Goal: Transaction & Acquisition: Register for event/course

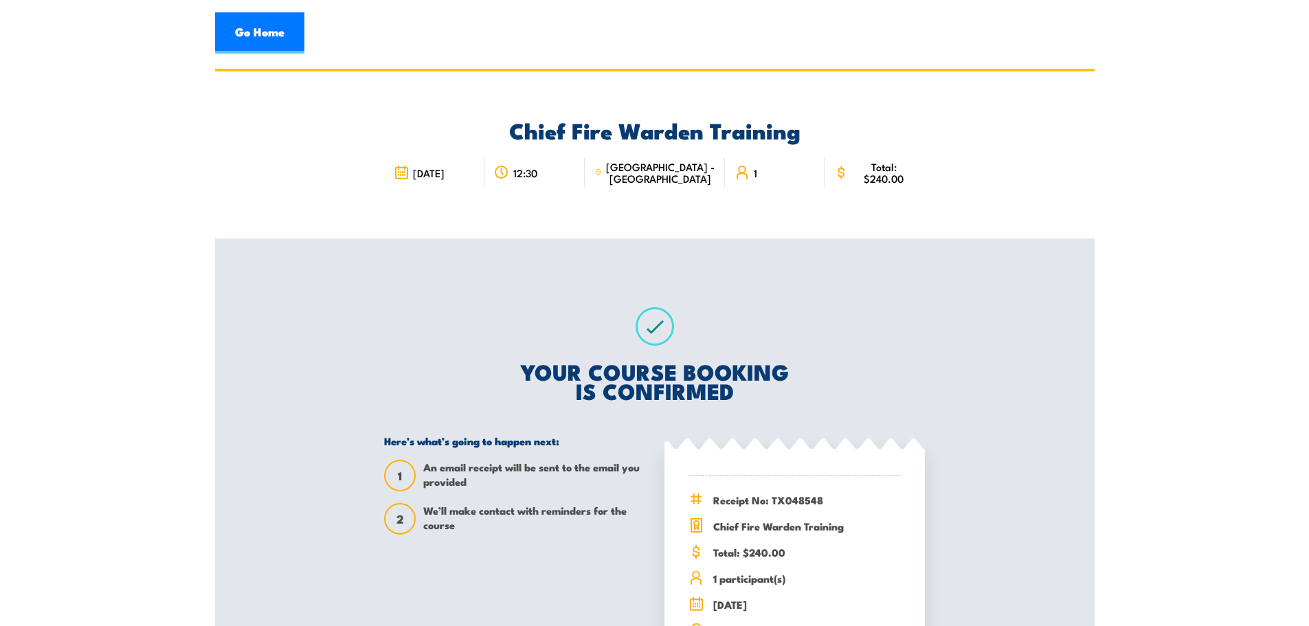
click at [258, 39] on link "Go Home" at bounding box center [259, 32] width 89 height 41
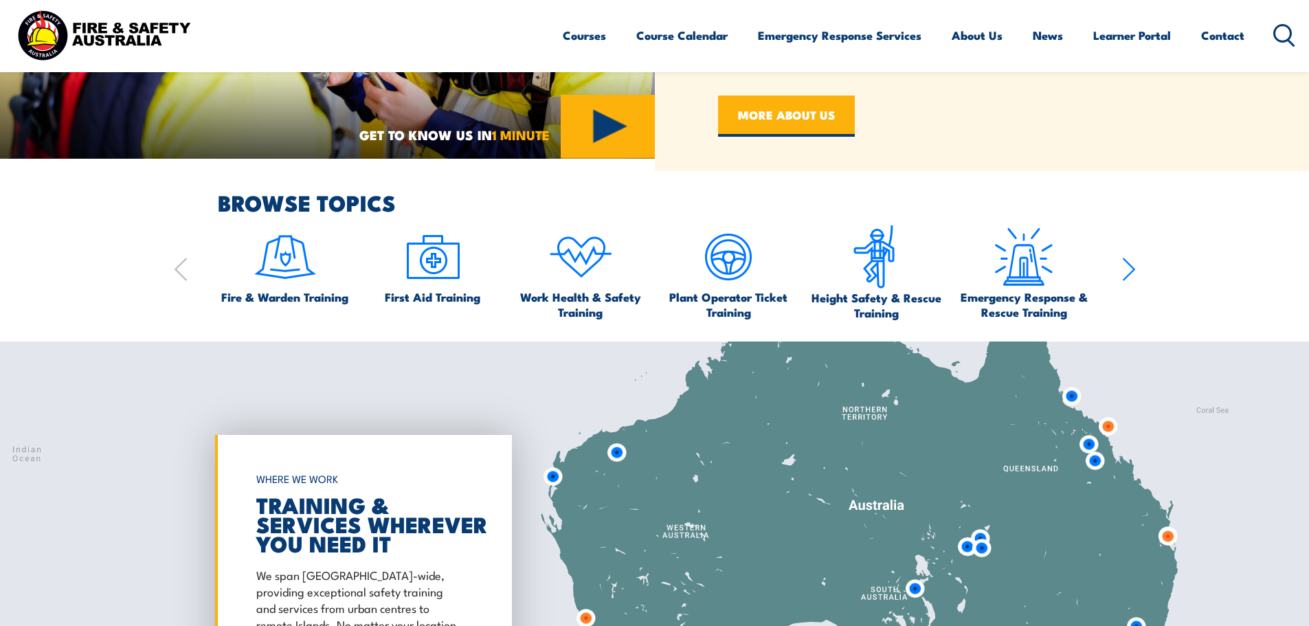
scroll to position [962, 0]
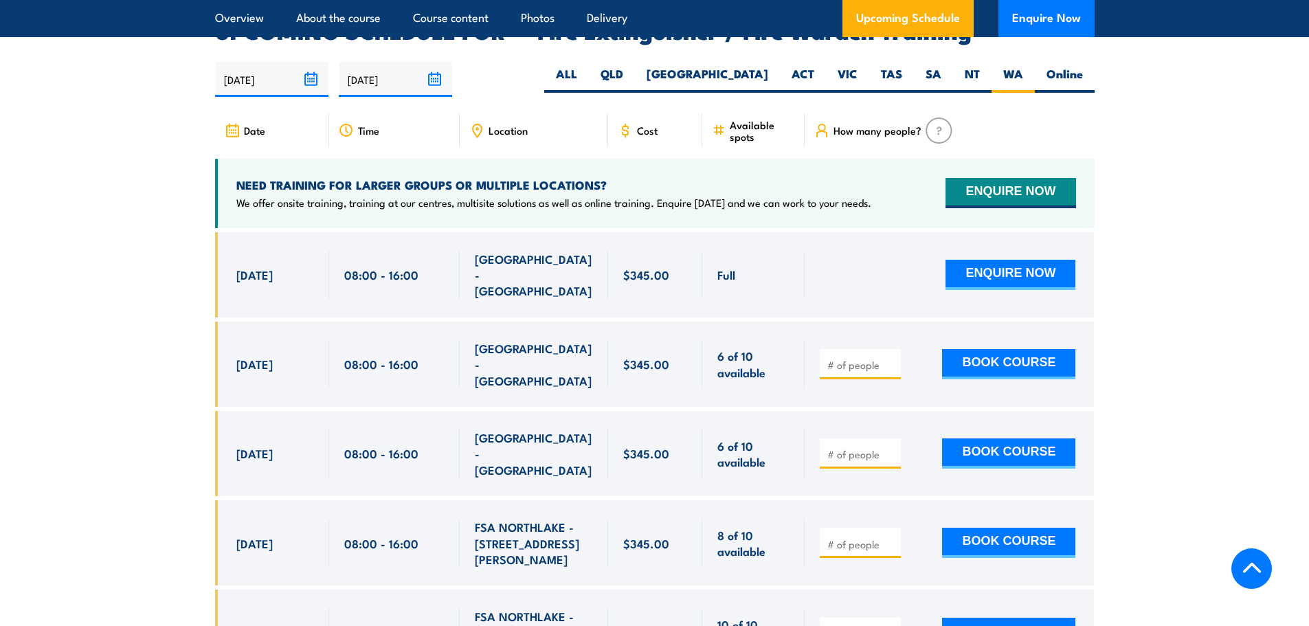
click at [159, 348] on section "UPCOMING SCHEDULE FOR - "Fire Extinguisher / Fire Warden Training" 25/09/2025 2…" at bounding box center [654, 403] width 1309 height 765
click at [864, 358] on input "number" at bounding box center [861, 365] width 69 height 14
type input "1"
click at [1135, 329] on section "UPCOMING SCHEDULE FOR - "Fire Extinguisher / Fire Warden Training" 25/09/2025 2…" at bounding box center [654, 403] width 1309 height 765
click at [1012, 349] on button "BOOK COURSE" at bounding box center [1008, 364] width 133 height 30
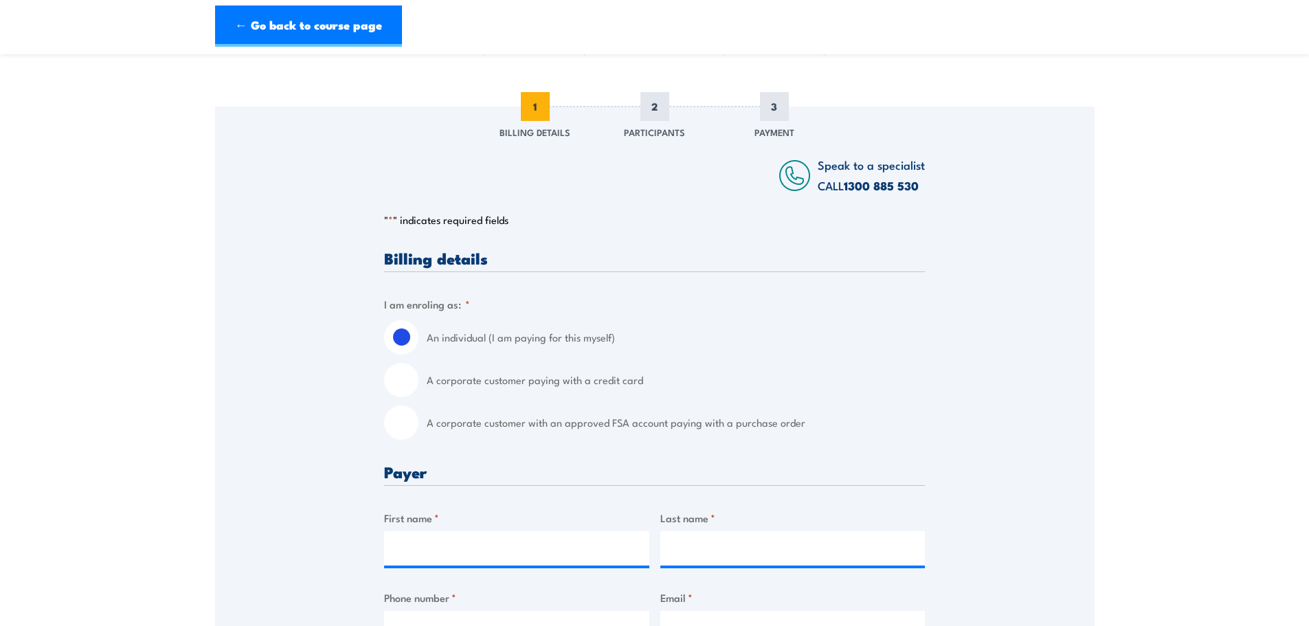
scroll to position [137, 0]
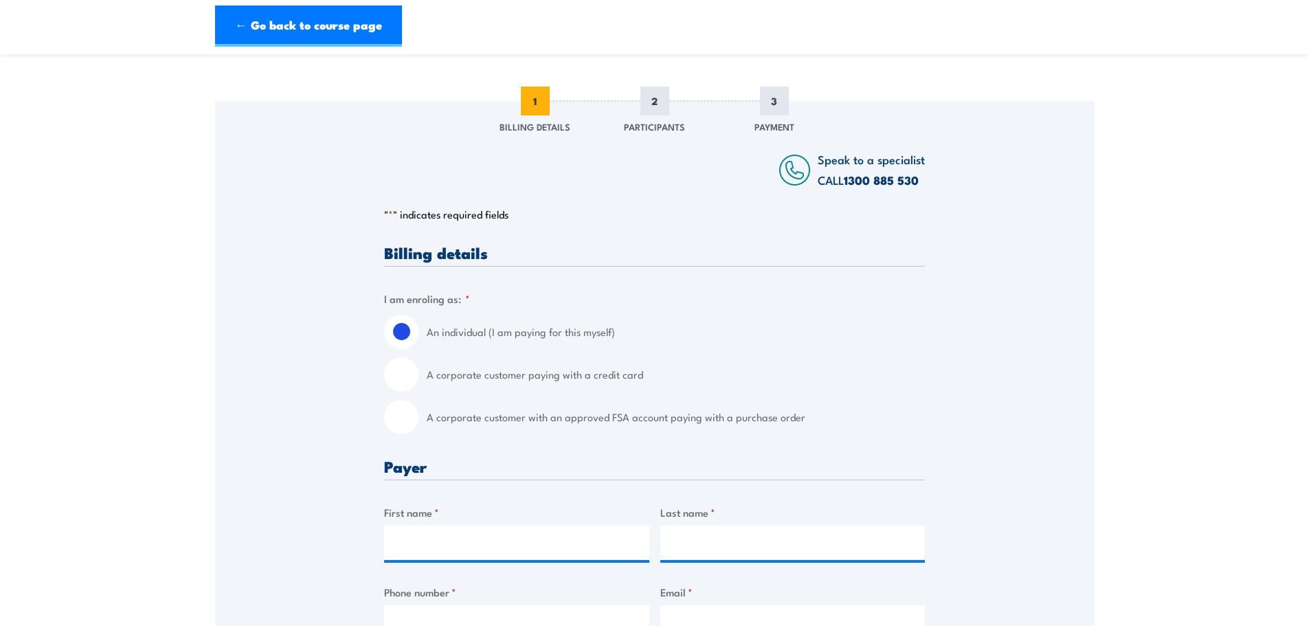
click at [509, 376] on label "A corporate customer paying with a credit card" at bounding box center [676, 374] width 498 height 34
click at [418, 376] on input "A corporate customer paying with a credit card" at bounding box center [401, 374] width 34 height 34
radio input "true"
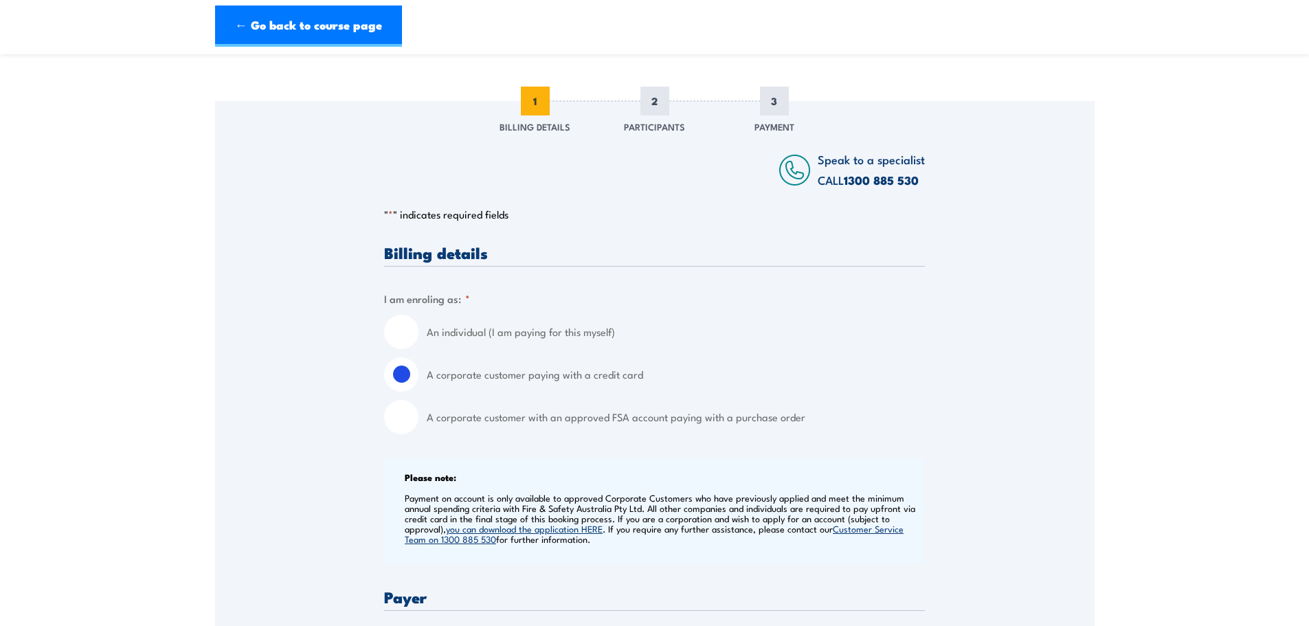
scroll to position [481, 0]
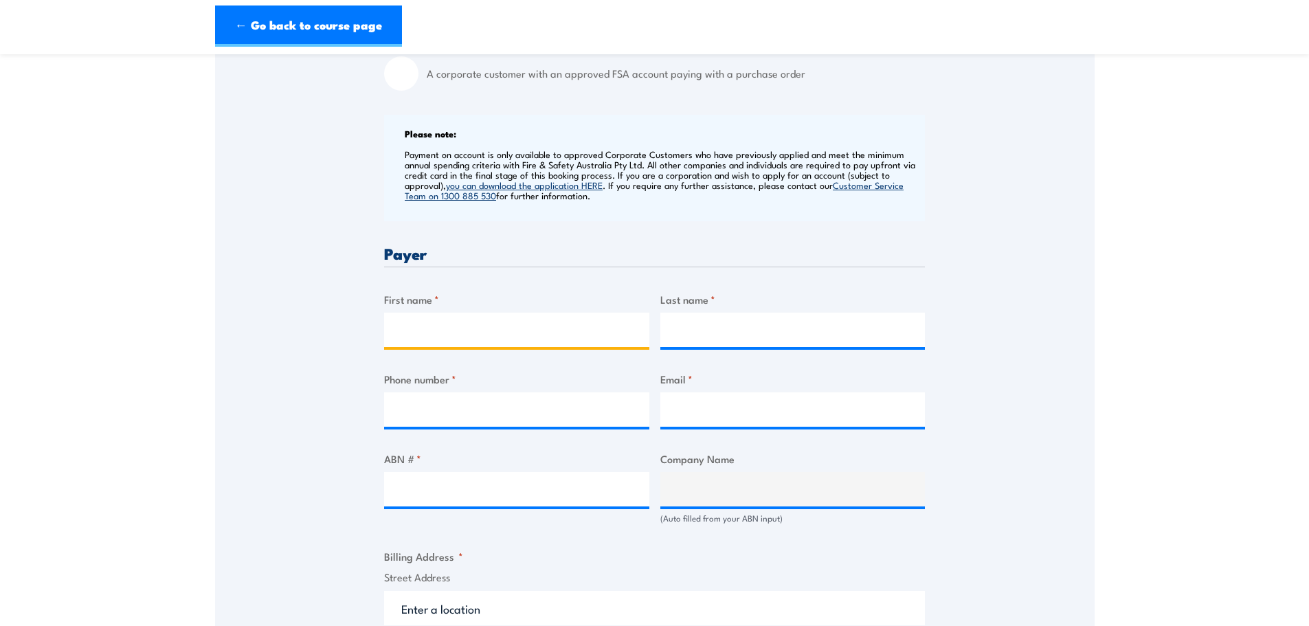
click at [439, 314] on input "First name *" at bounding box center [516, 330] width 265 height 34
click at [445, 322] on input "First name *" at bounding box center [516, 330] width 265 height 34
type input "Susan"
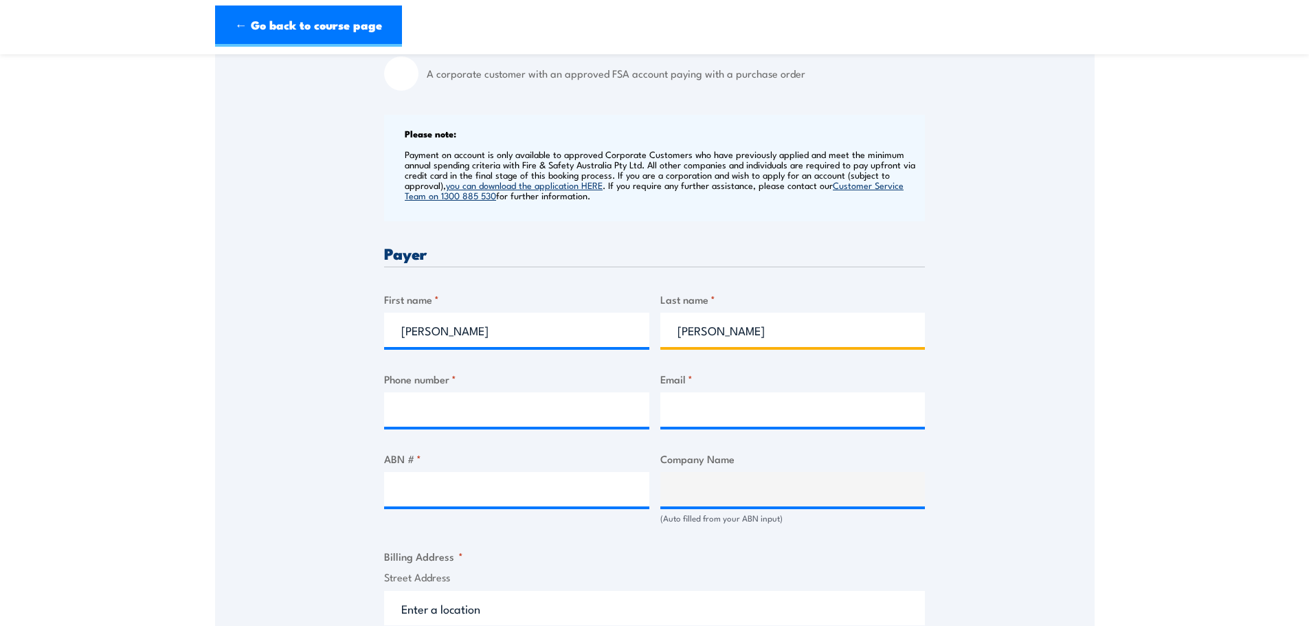
type input "Lam"
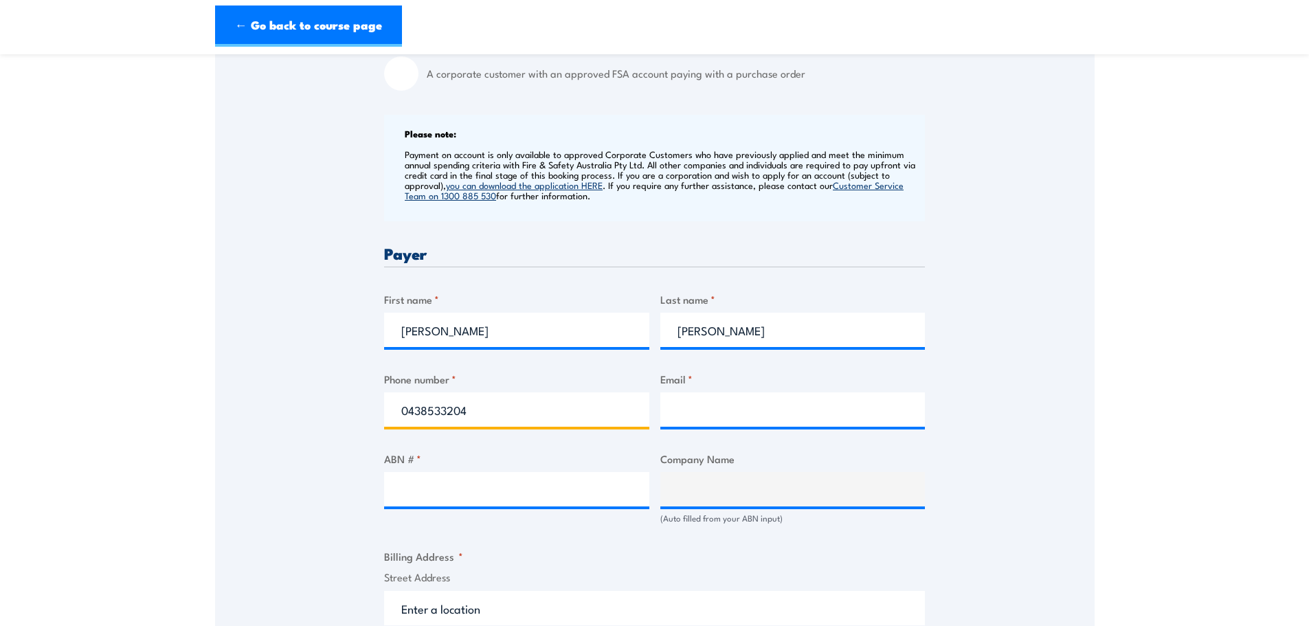
type input "0438533204"
click at [734, 396] on input "Email *" at bounding box center [792, 409] width 265 height 34
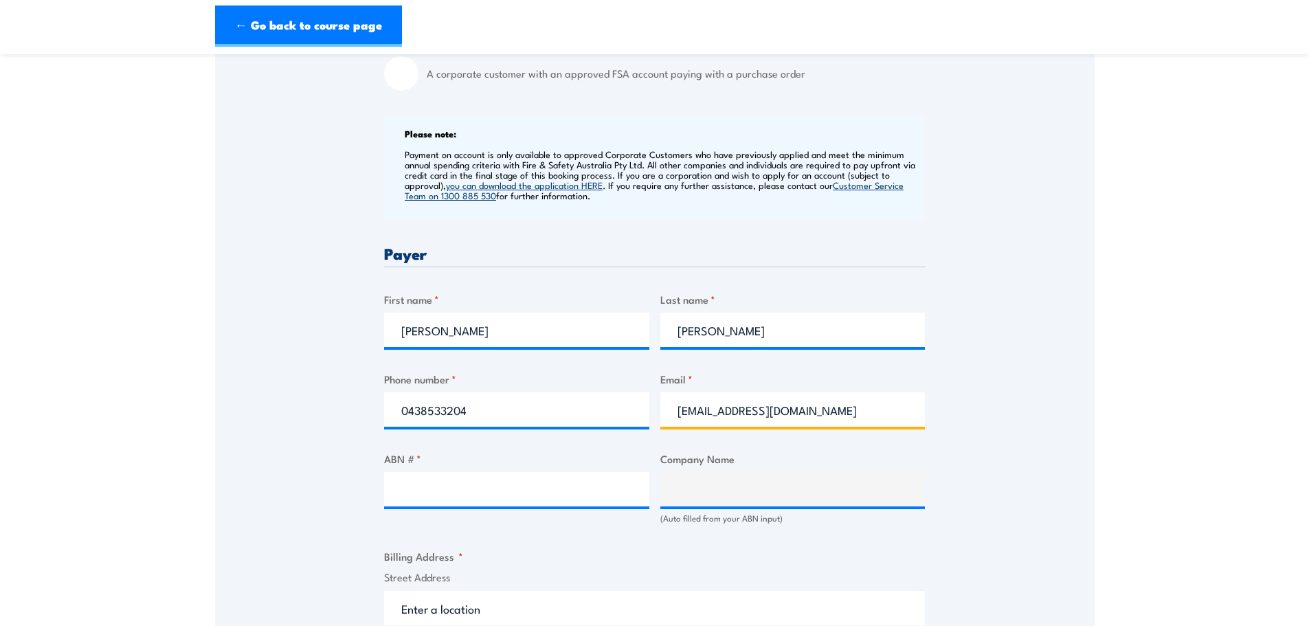
type input "susanl@ebm.com.au"
click at [468, 478] on input "ABN # *" at bounding box center [516, 489] width 265 height 34
click at [443, 495] on input "ABN # *" at bounding box center [516, 489] width 265 height 34
paste input "31 009 179 640"
type input "31 009 179 640"
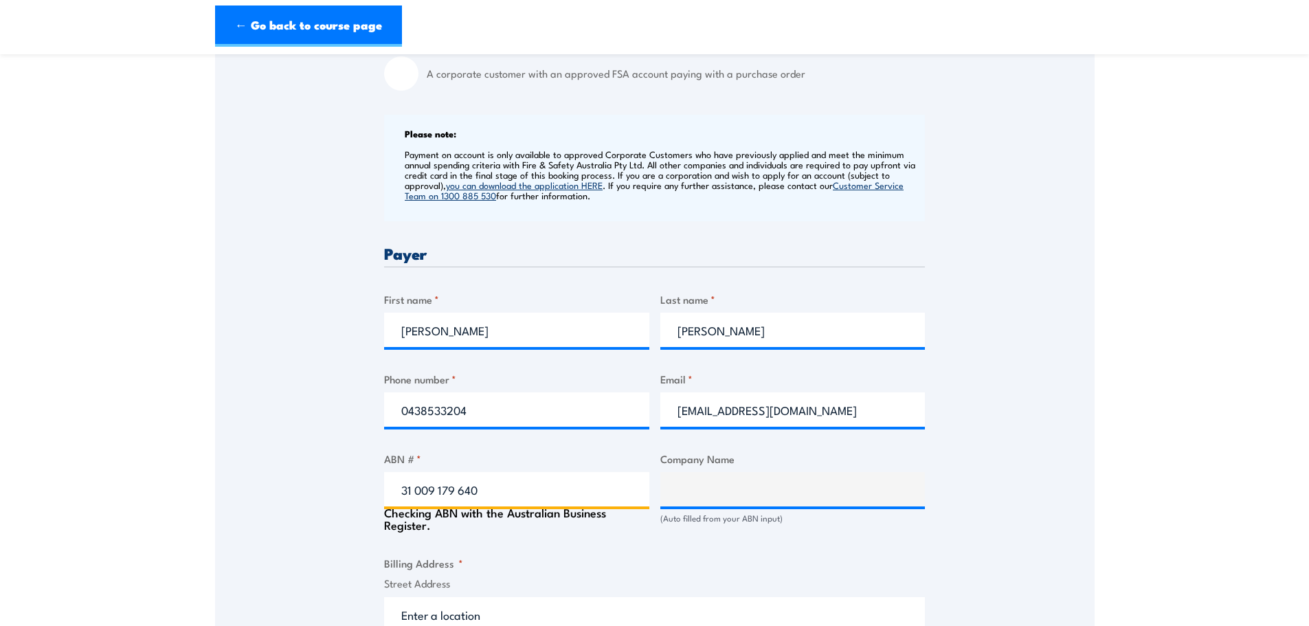
type input "ELKINGTON BISHOP MOLINEAUX INSURANCE BROKERS PTY LIMITED"
type input "31 009 179 640"
click at [776, 537] on div "Billing details I am enroling as: * An individual (I am paying for this myself)…" at bounding box center [654, 544] width 541 height 1286
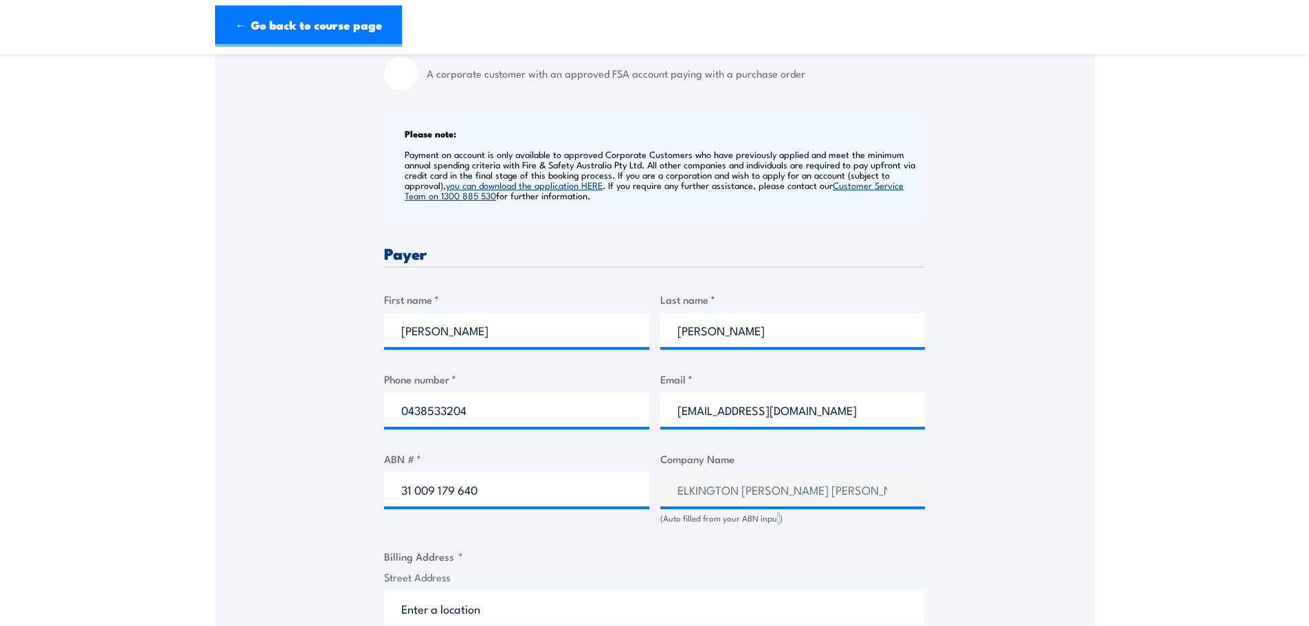
scroll to position [618, 0]
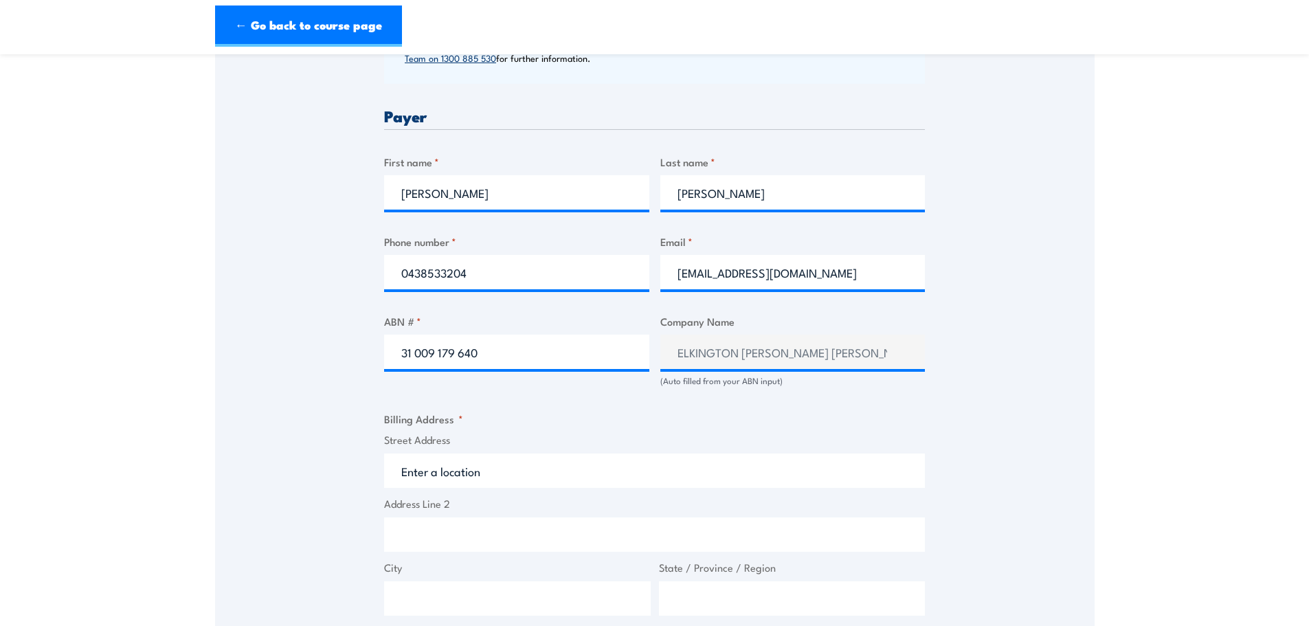
click at [561, 482] on input "Street Address" at bounding box center [654, 471] width 541 height 34
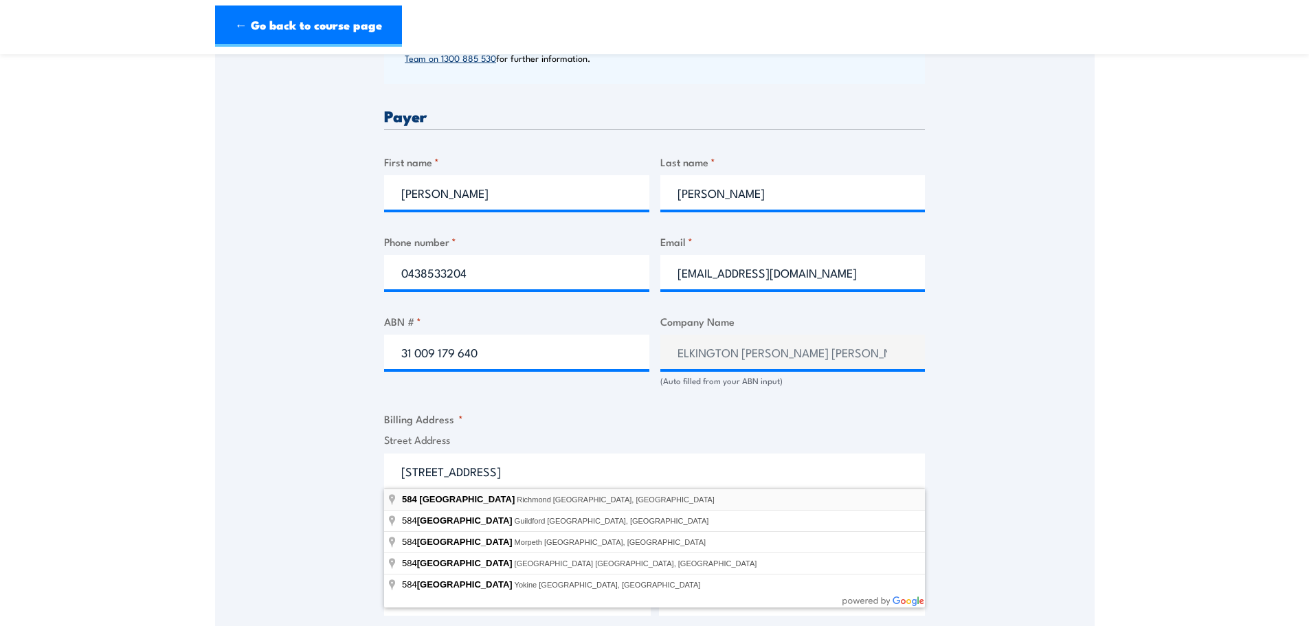
type input "584 Swan Street, Richmond VIC, Australia"
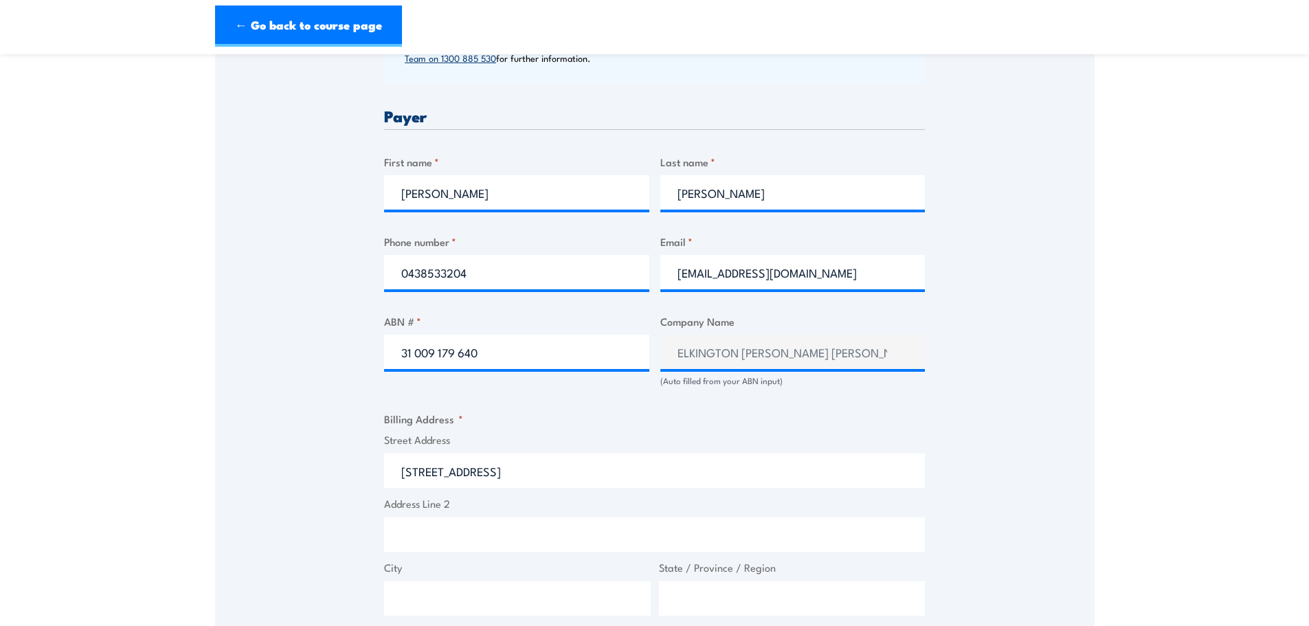
type input "584 Swan St"
type input "Richmond"
type input "Victoria"
type input "3121"
select select "Australia"
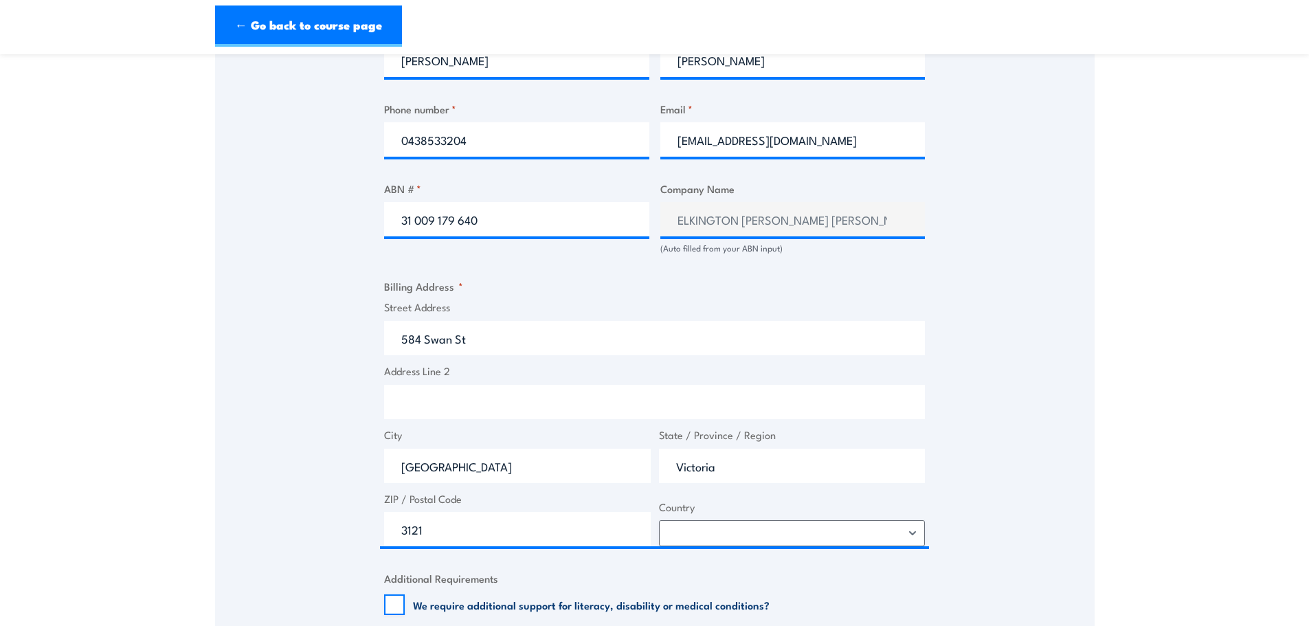
scroll to position [756, 0]
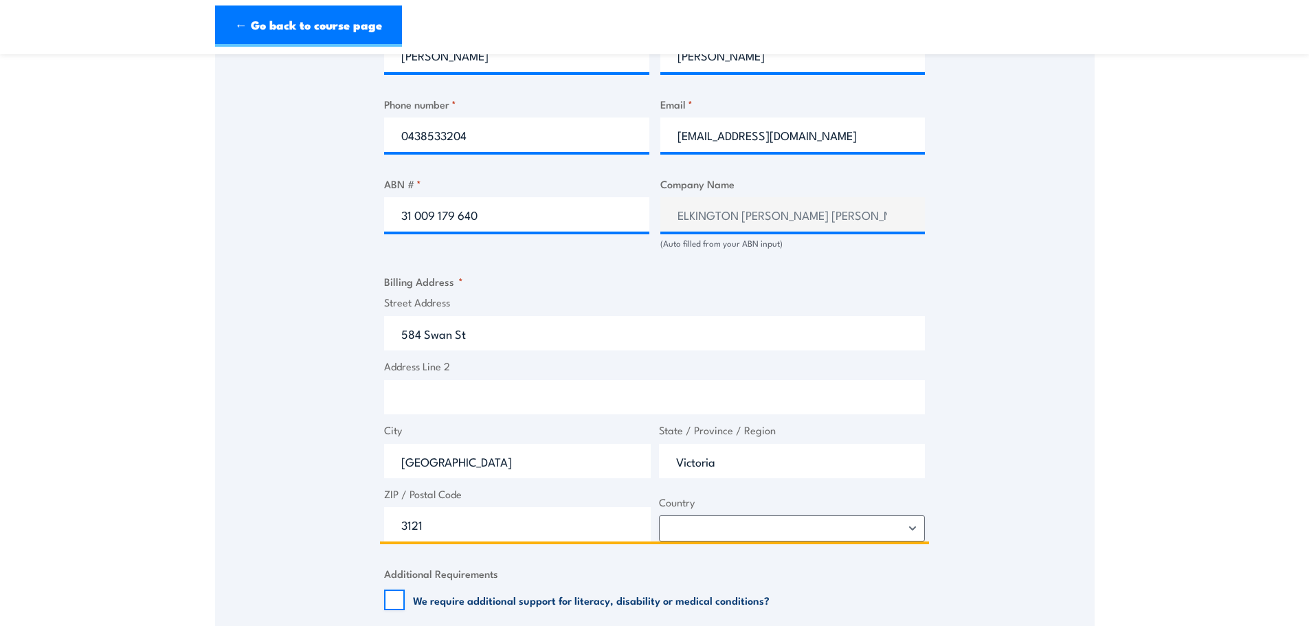
click at [486, 410] on input "Address Line 2" at bounding box center [654, 397] width 541 height 34
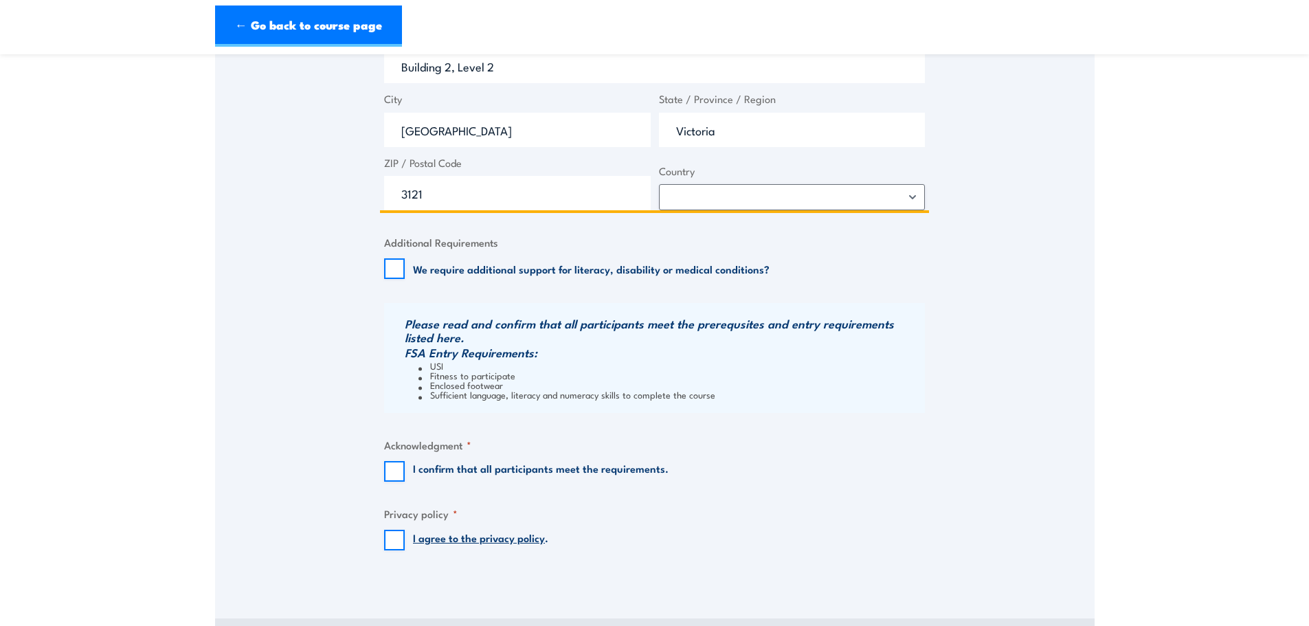
scroll to position [1099, 0]
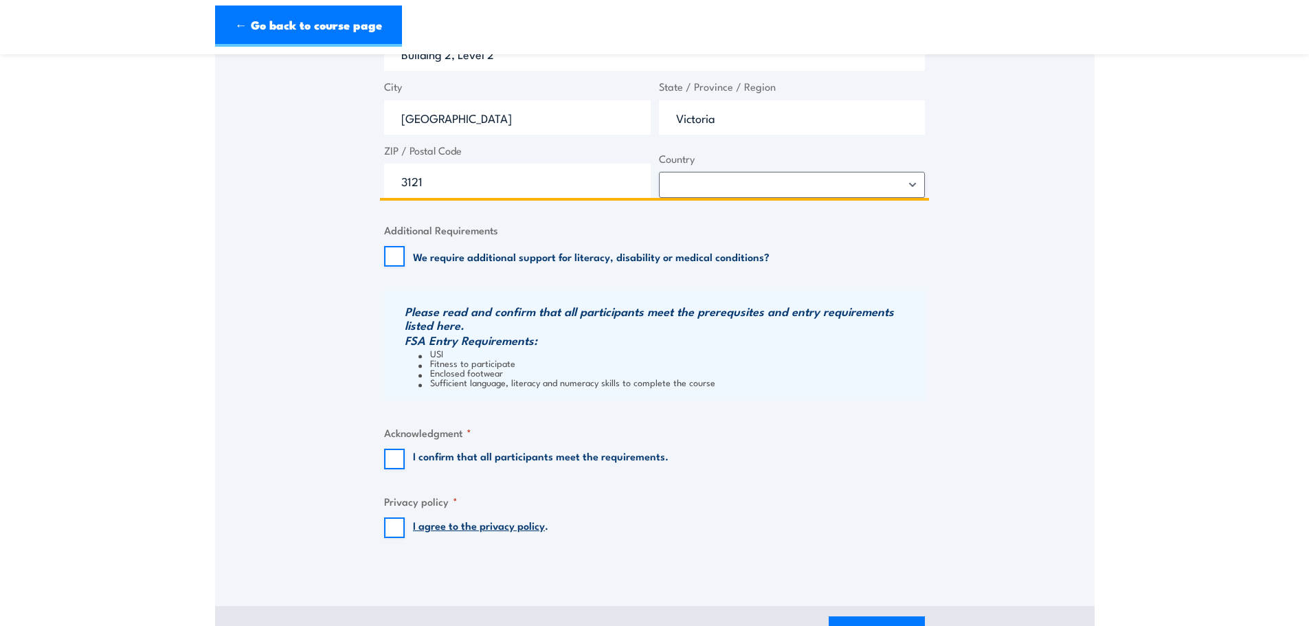
type input "Building 2, Level 2"
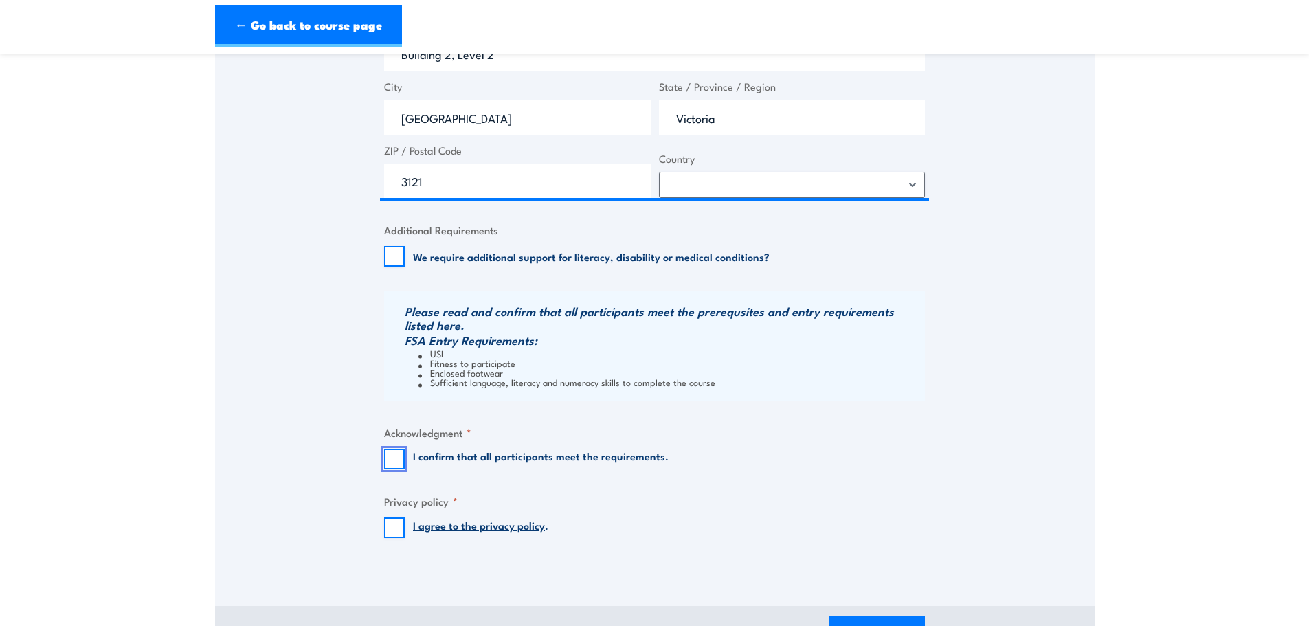
click at [390, 465] on input "I confirm that all participants meet the requirements." at bounding box center [394, 459] width 21 height 21
checkbox input "true"
click at [391, 533] on input "I agree to the privacy policy ." at bounding box center [394, 527] width 21 height 21
checkbox input "true"
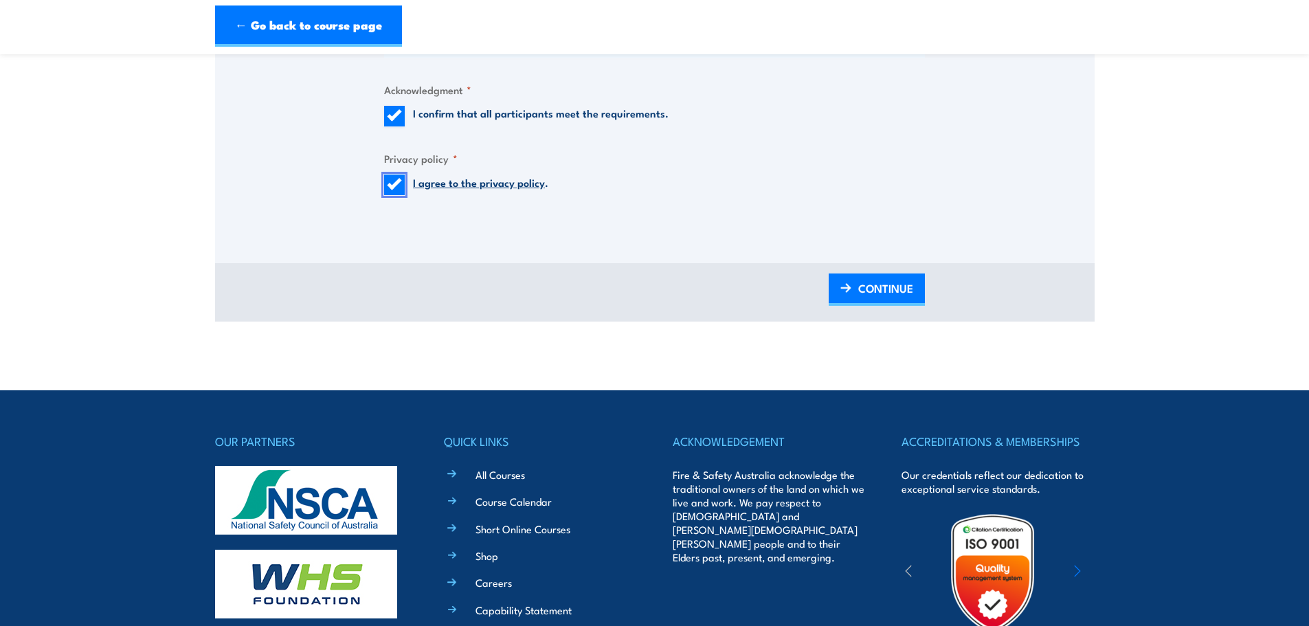
scroll to position [1443, 0]
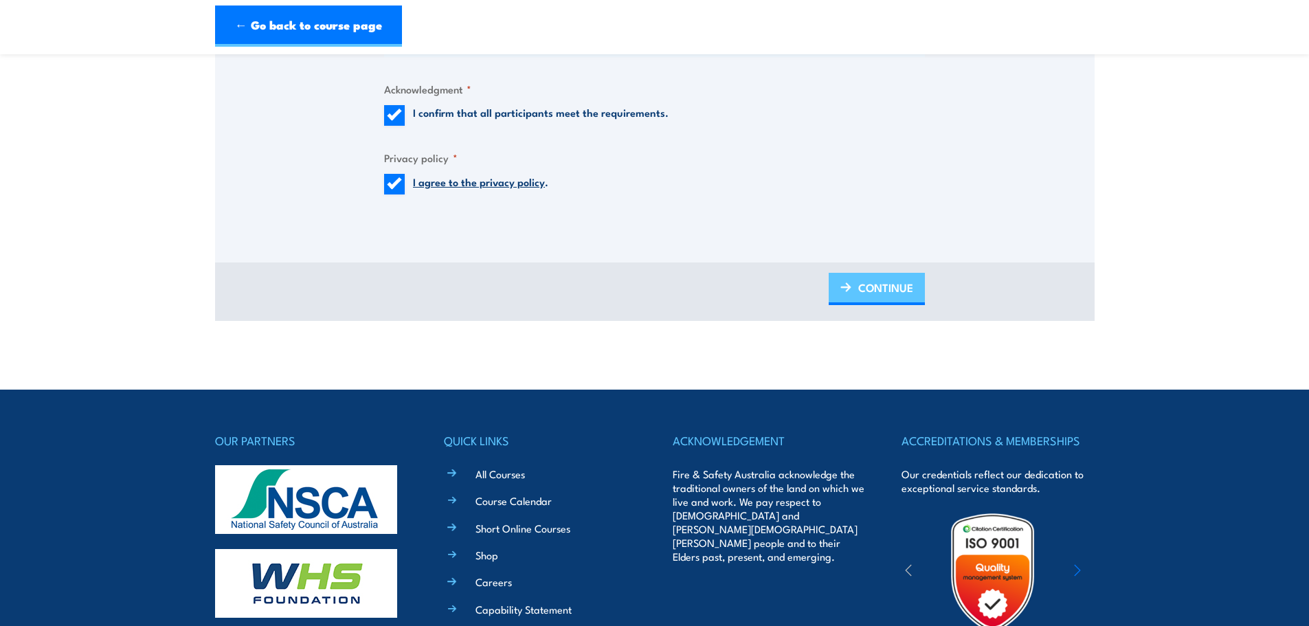
click at [886, 293] on span "CONTINUE" at bounding box center [885, 287] width 55 height 36
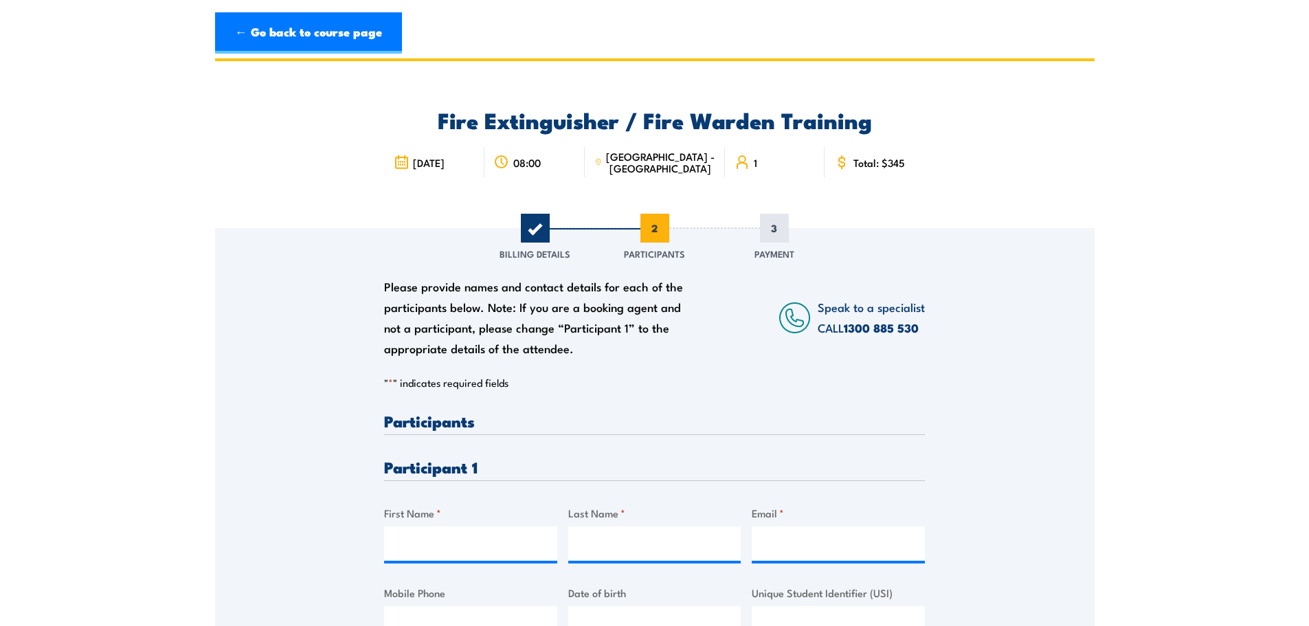
scroll to position [206, 0]
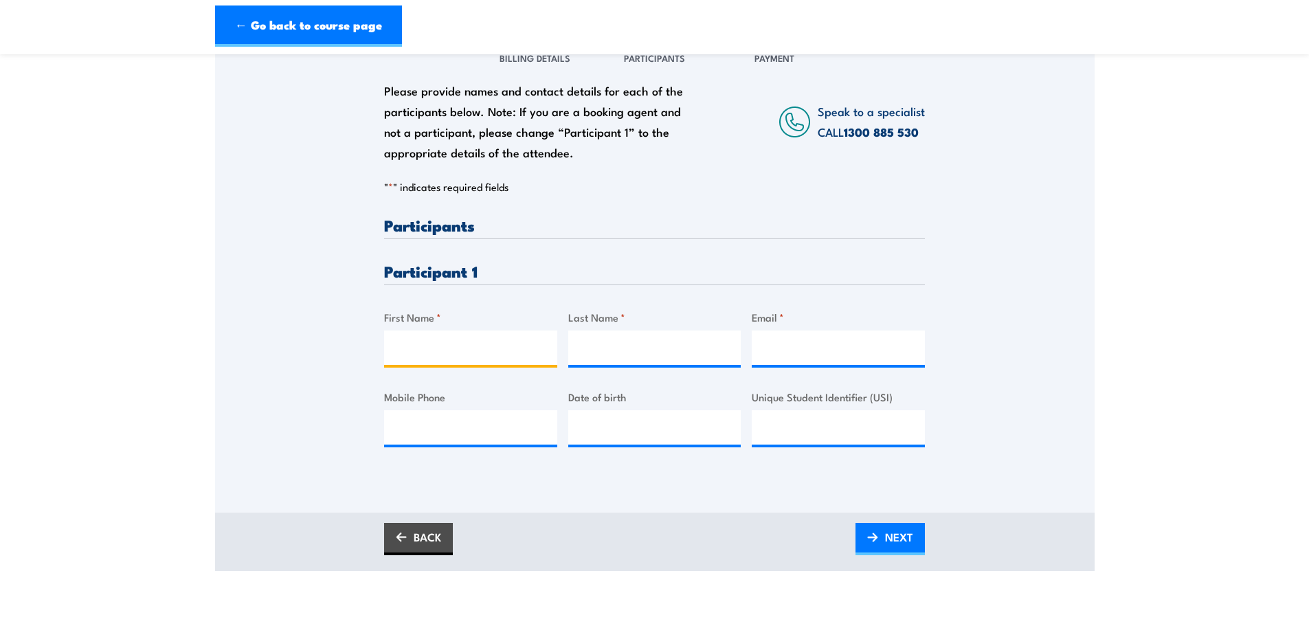
click at [479, 337] on input "First Name *" at bounding box center [470, 348] width 173 height 34
paste input "LesLynne Lafoy <LesLynneL@ebm.com.au>"
type input "LesLynne Lafoy <LesLynneL@ebm.com.au>"
click at [642, 357] on input "Last Name *" at bounding box center [654, 348] width 173 height 34
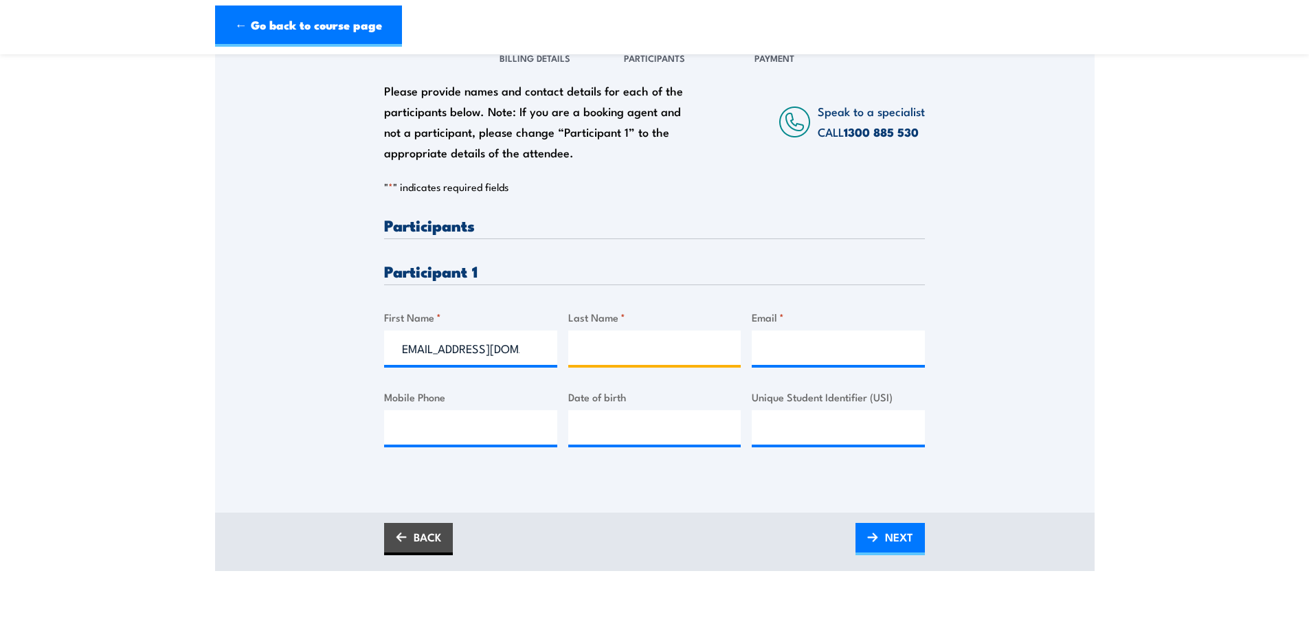
scroll to position [0, 0]
paste input "LesLynne Lafoy <LesLynneL@ebm.com.au>"
type input "LesLynne Lafoy <LesLynneL@ebm.com.au>"
click at [890, 357] on input "Email *" at bounding box center [838, 348] width 173 height 34
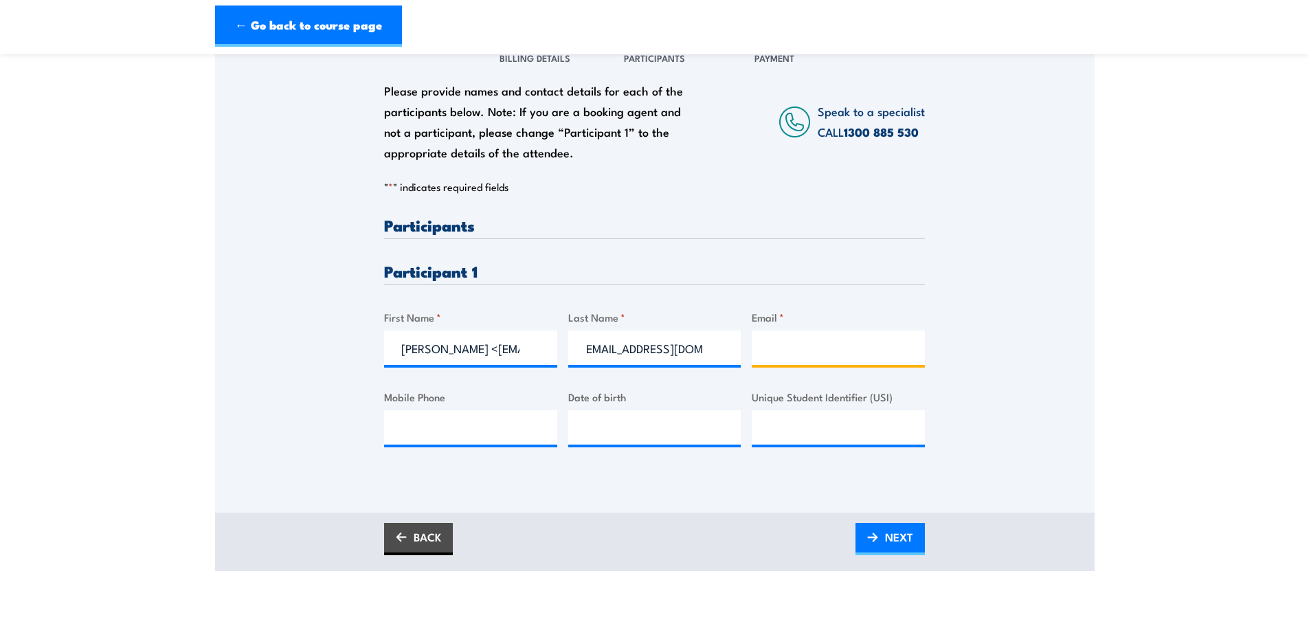
scroll to position [0, 0]
paste input "LesLynne Lafoy <LesLynneL@ebm.com.au>"
drag, startPoint x: 778, startPoint y: 347, endPoint x: 754, endPoint y: 347, distance: 24.1
click at [754, 347] on input "LesLynne Lafoy <LesLynneL@ebm.com.au" at bounding box center [838, 348] width 173 height 34
drag, startPoint x: 801, startPoint y: 354, endPoint x: 822, endPoint y: 356, distance: 20.7
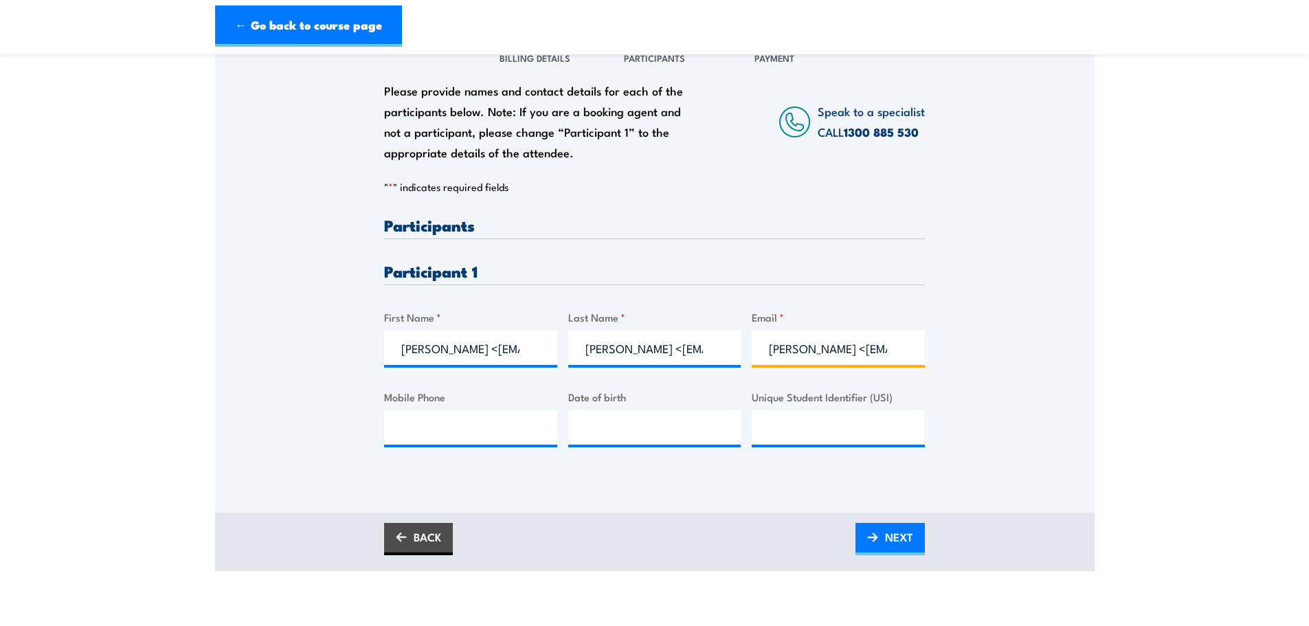
click at [803, 354] on input "LesLynne Lafoy <LesLynneL@ebm.com.au" at bounding box center [838, 348] width 173 height 34
click at [850, 348] on input "LesLynne Lafoy <LesLynneL@ebm.com.au" at bounding box center [838, 348] width 173 height 34
click at [854, 349] on input "LesLynne Lafoy <LesLynneL@ebm.com.au" at bounding box center [838, 348] width 173 height 34
type input "LesLynneL@ebm.com.au"
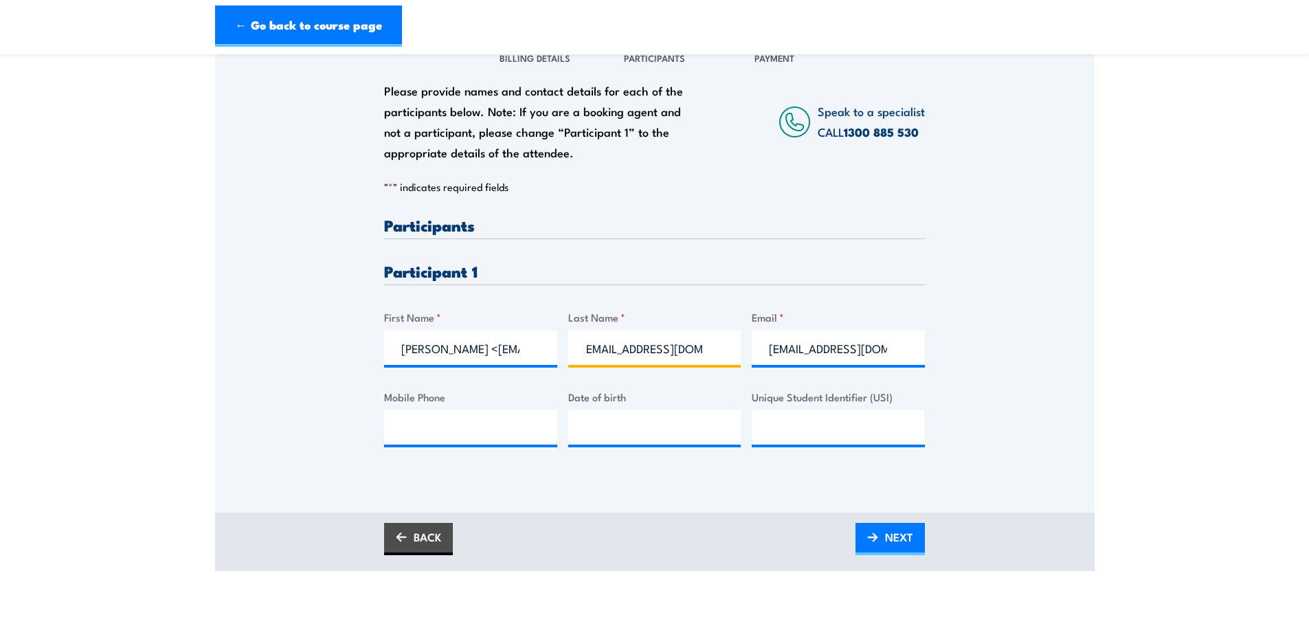
drag, startPoint x: 667, startPoint y: 348, endPoint x: 998, endPoint y: 361, distance: 331.5
click at [998, 361] on div "Please provide names and contact details for each of the participants below. No…" at bounding box center [655, 253] width 880 height 442
click at [636, 348] on input "LesLynne Lafoy" at bounding box center [654, 348] width 173 height 34
type input "Lafoy"
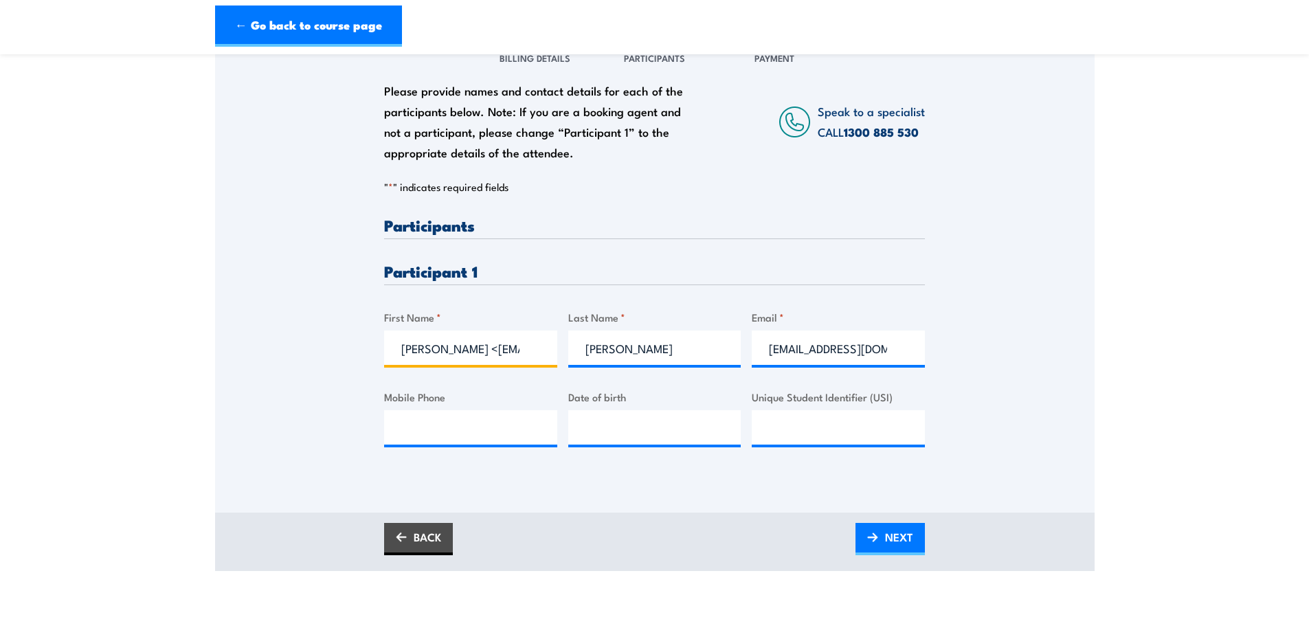
scroll to position [0, 100]
drag, startPoint x: 447, startPoint y: 350, endPoint x: 705, endPoint y: 368, distance: 259.0
click at [705, 368] on div "Please provide names and contact details for each of the participants below. No…" at bounding box center [654, 342] width 541 height 251
type input "LesLynne"
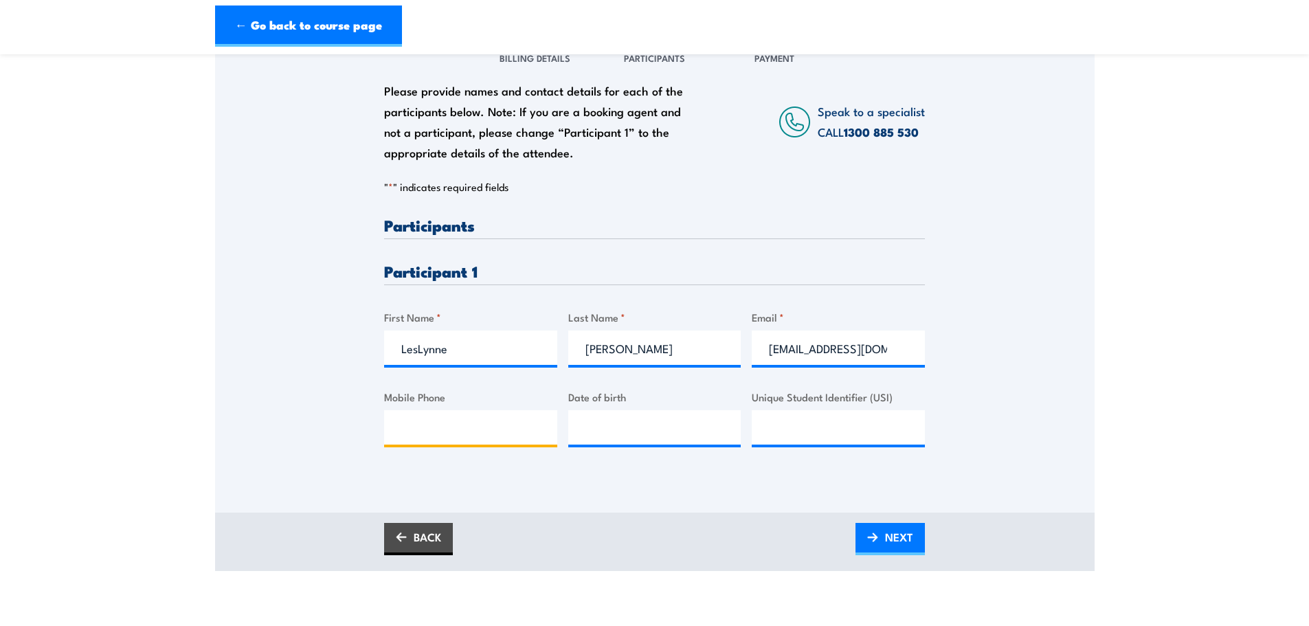
click at [433, 427] on input "Mobile Phone" at bounding box center [470, 427] width 173 height 34
click at [842, 420] on input "Unique Student Identifier (USI)" at bounding box center [838, 427] width 173 height 34
paste input "5HZH2J8UDK"
type input "5HZH2J8UDK"
click at [448, 435] on input "Mobile Phone" at bounding box center [470, 427] width 173 height 34
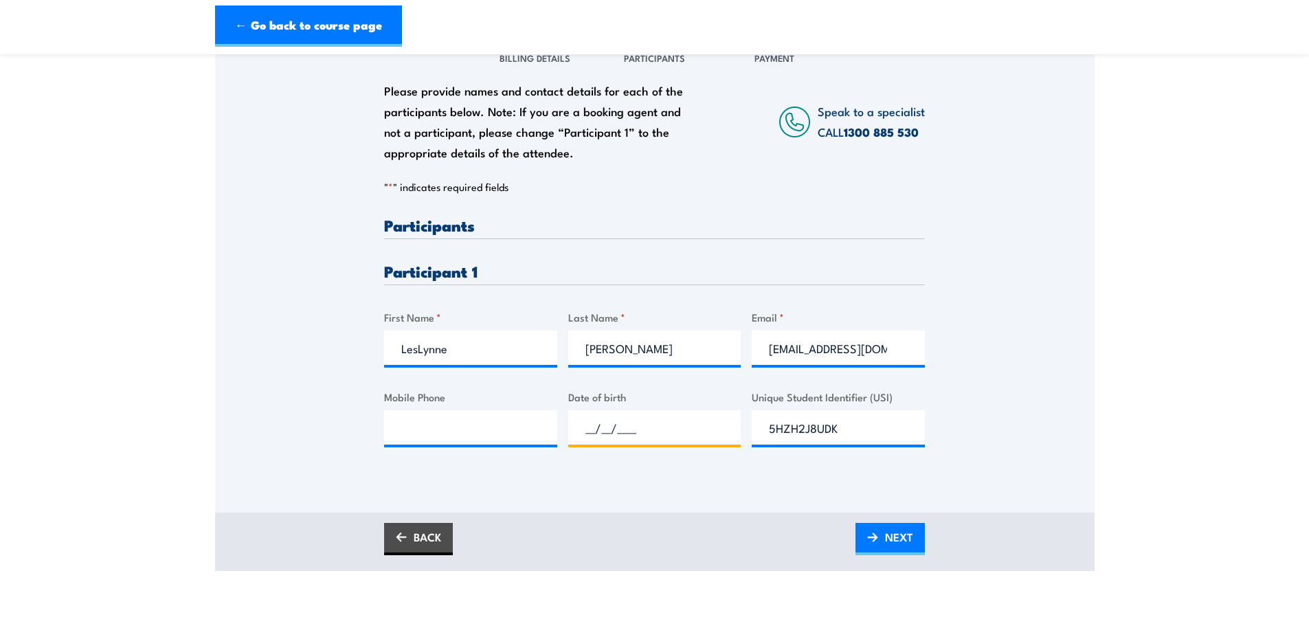
click at [636, 425] on input "__/__/____" at bounding box center [654, 427] width 173 height 34
paste input "15/09/1991"
type input "15/09/1991"
click at [470, 438] on input "Mobile Phone" at bounding box center [470, 427] width 173 height 34
click at [458, 438] on input "Mobile Phone" at bounding box center [470, 427] width 173 height 34
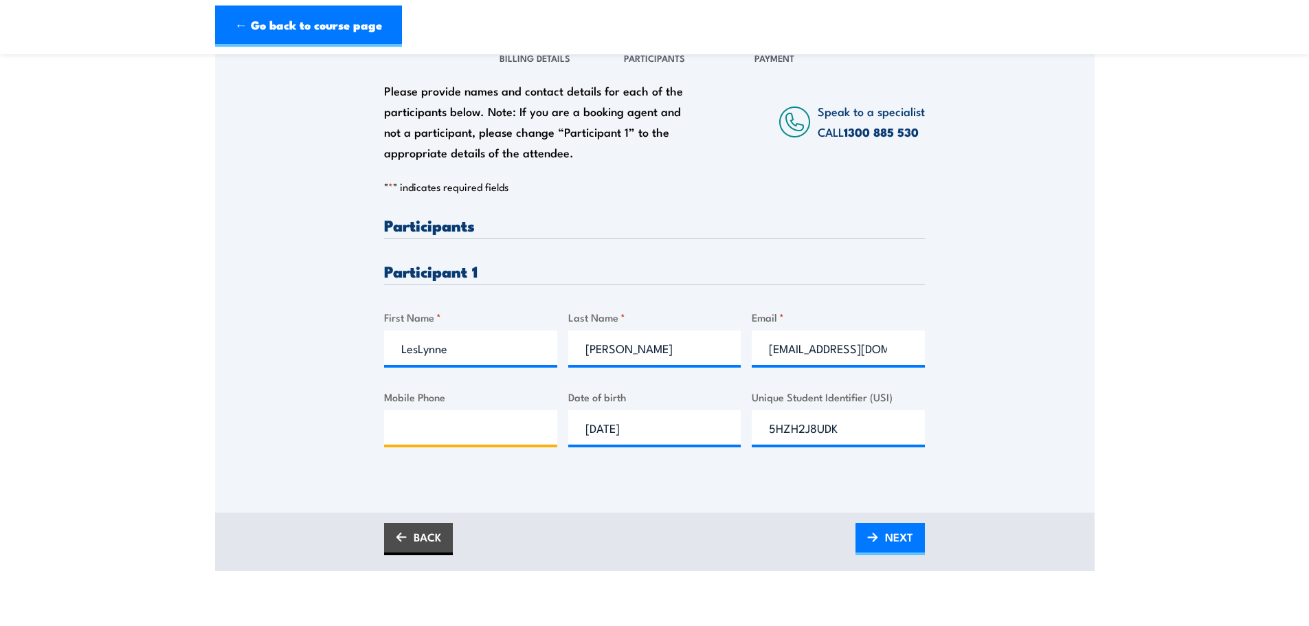
paste input "0423 165 398"
type input "0423 165 398"
click at [480, 469] on div "Please provide names and contact details for each of the participants below. No…" at bounding box center [654, 345] width 541 height 257
click at [907, 544] on span "NEXT" at bounding box center [899, 537] width 28 height 36
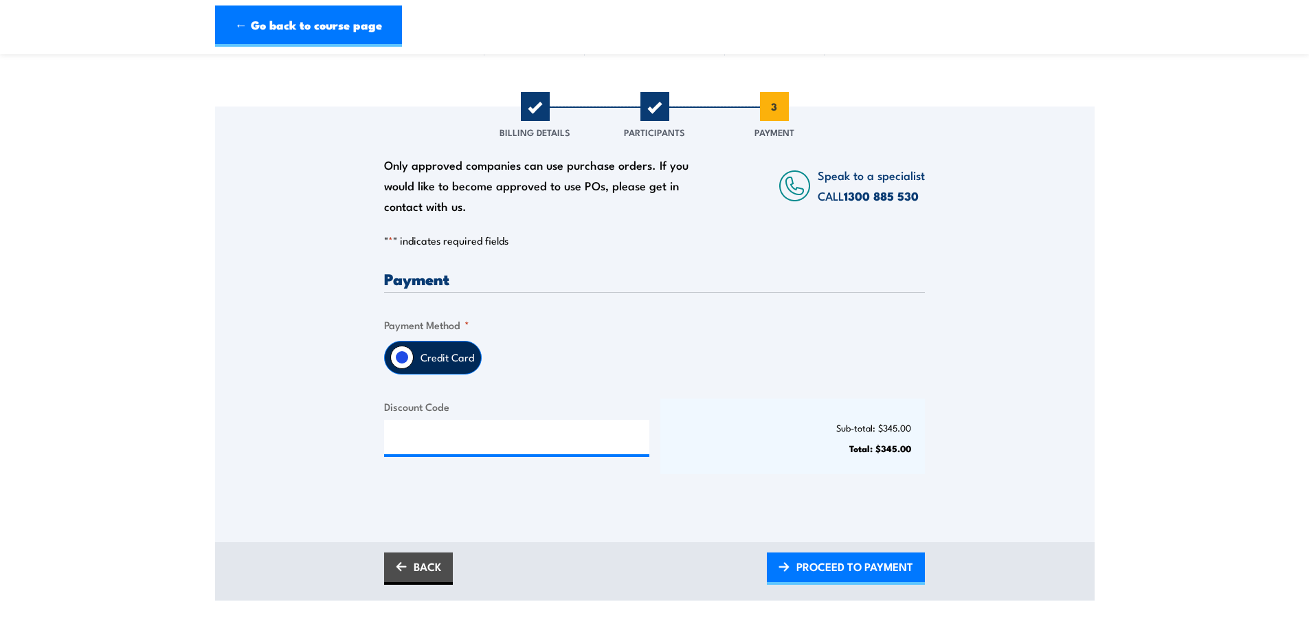
scroll to position [137, 0]
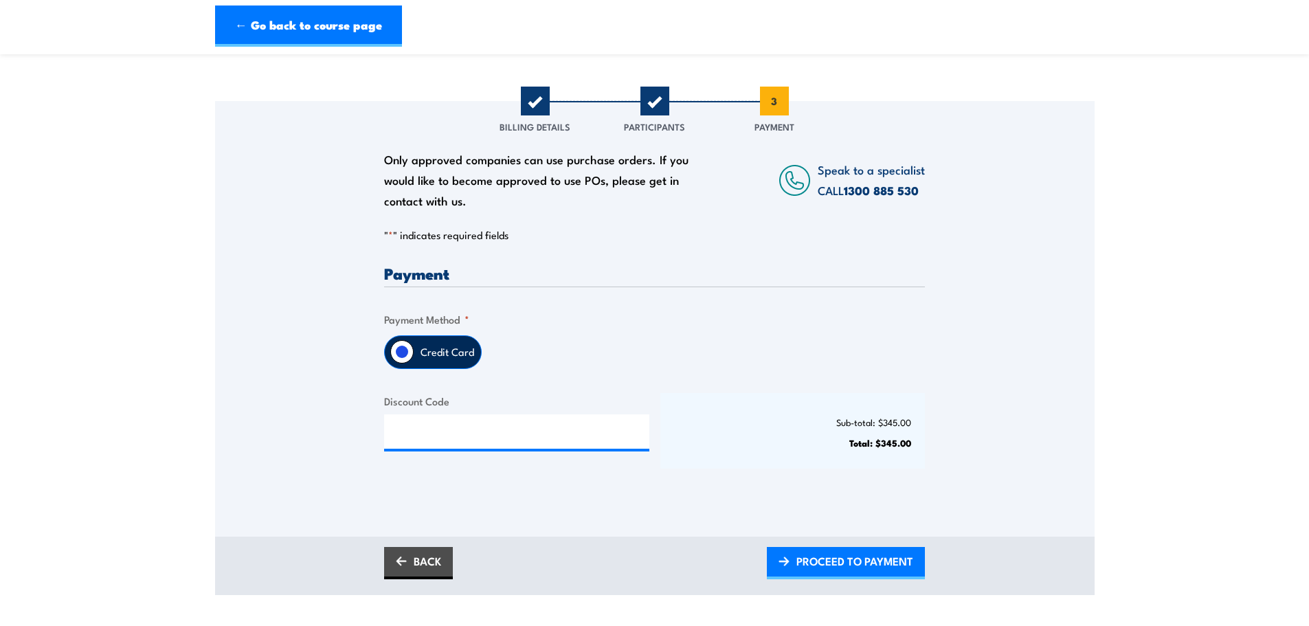
click at [433, 341] on label "Credit Card" at bounding box center [447, 352] width 67 height 32
click at [414, 341] on input "Credit Card" at bounding box center [401, 351] width 23 height 23
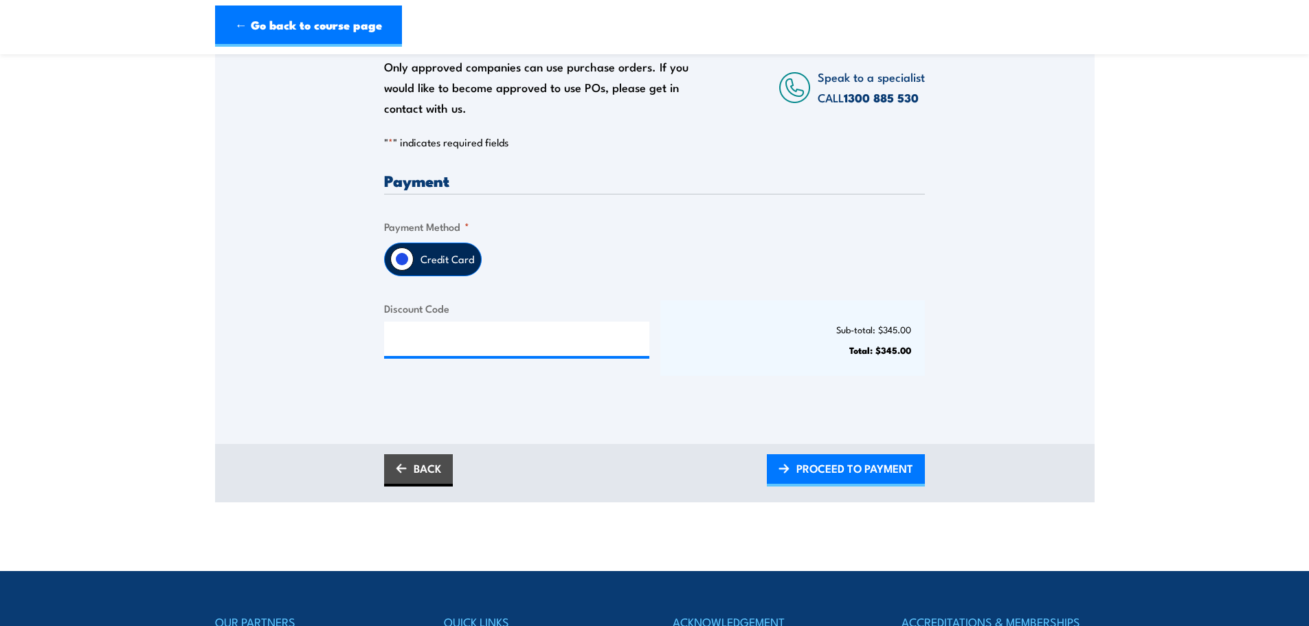
scroll to position [344, 0]
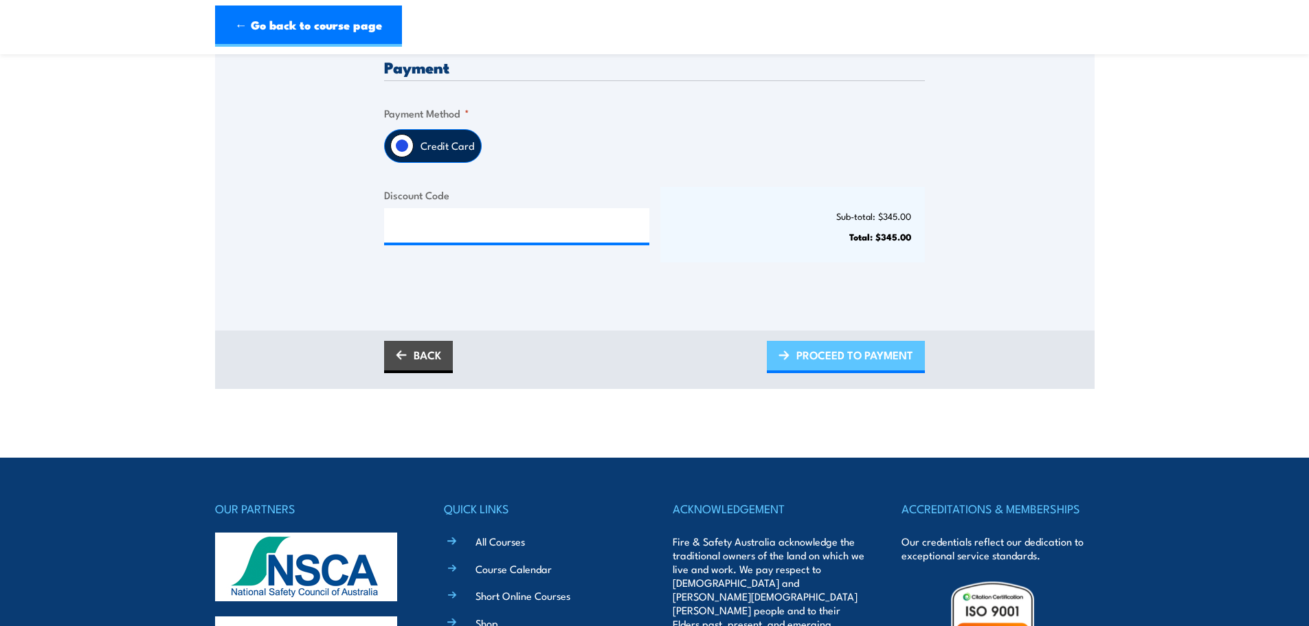
click at [840, 356] on span "PROCEED TO PAYMENT" at bounding box center [854, 355] width 117 height 36
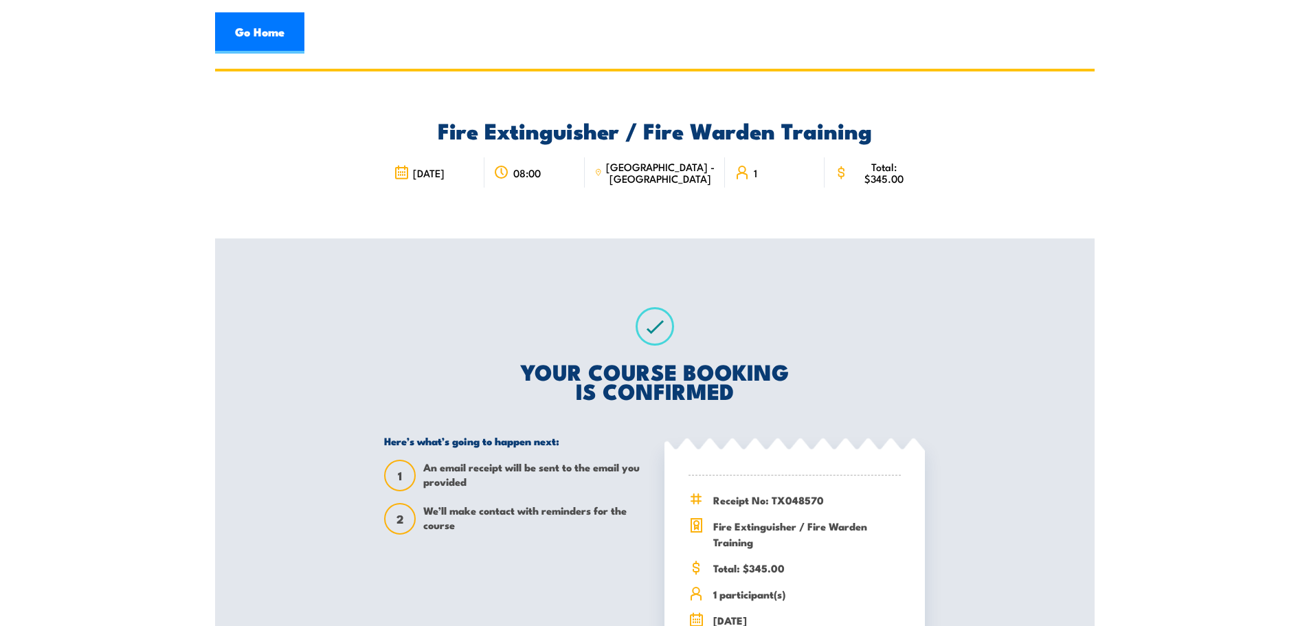
click at [1060, 208] on div "Fire Extinguisher / Fire Warden Training [DATE] 1" at bounding box center [655, 154] width 880 height 167
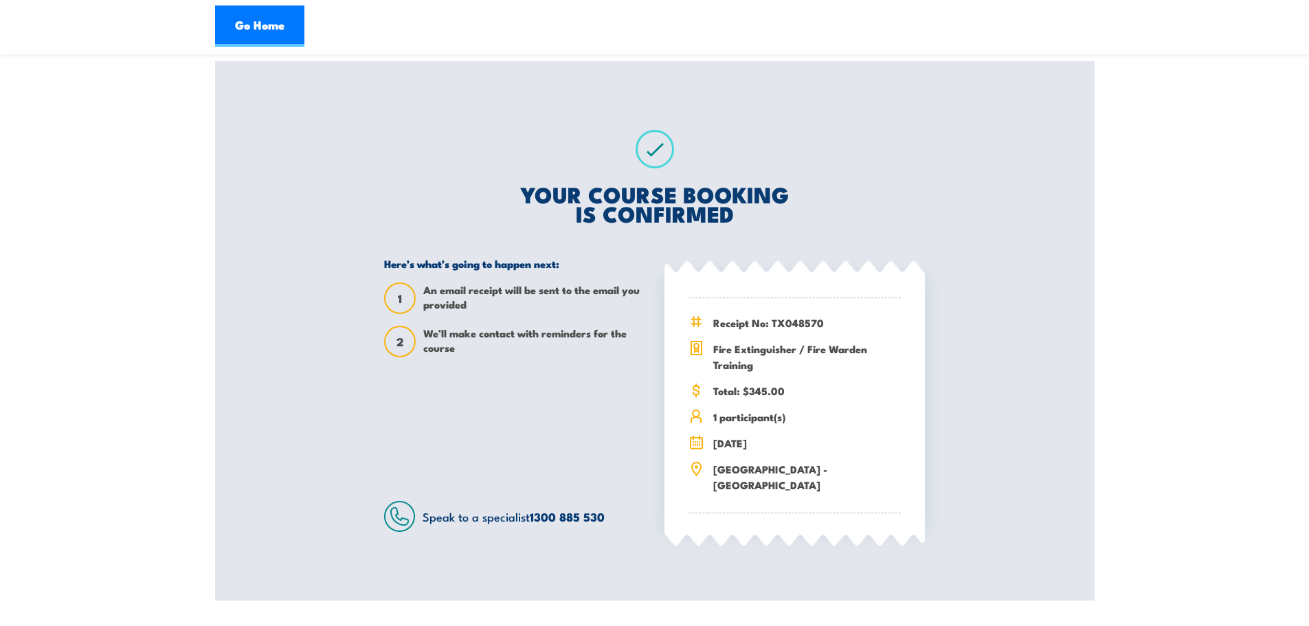
scroll to position [168, 0]
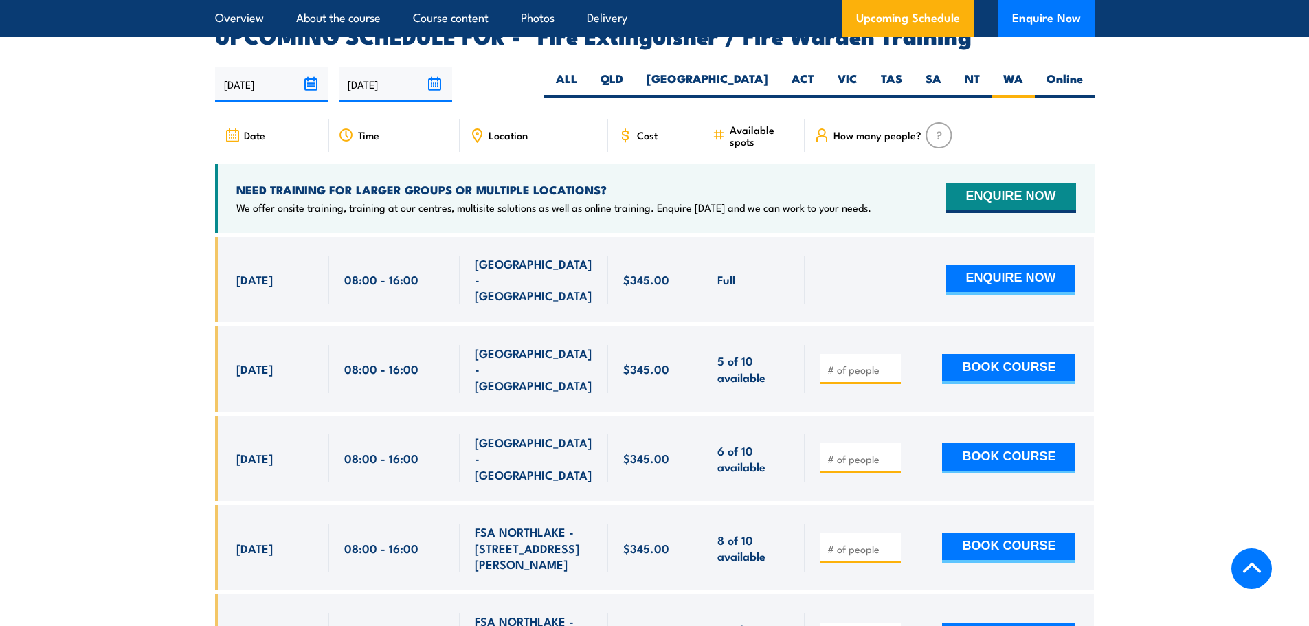
scroll to position [2257, 0]
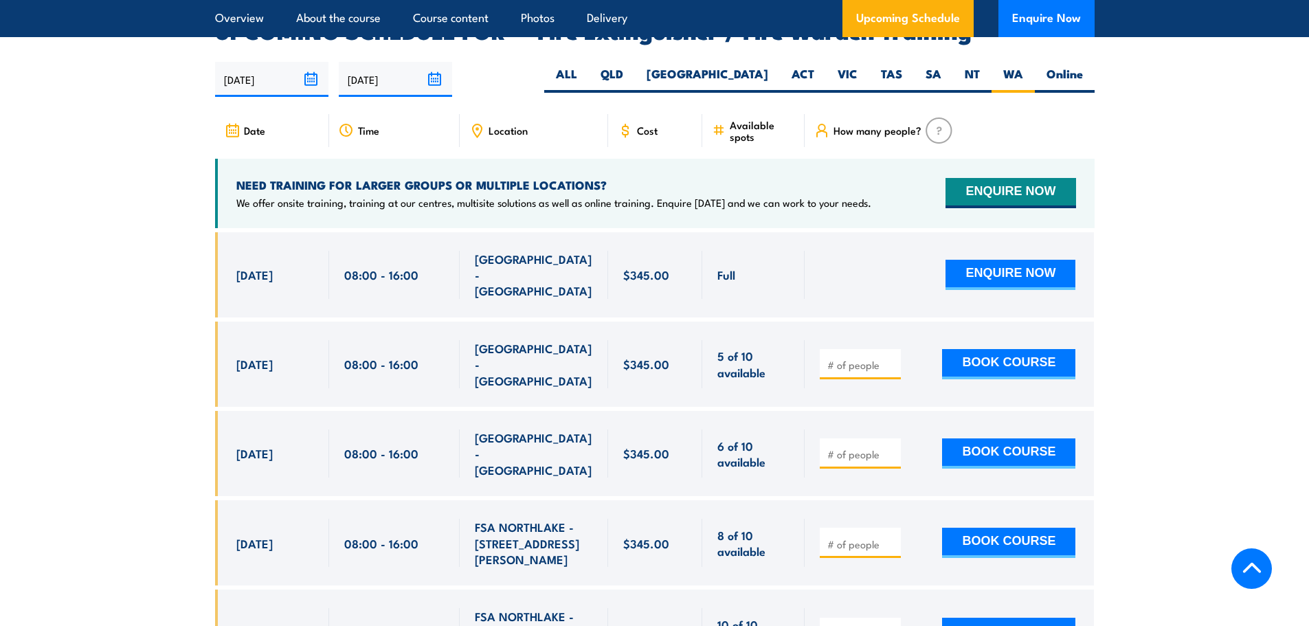
drag, startPoint x: 274, startPoint y: 322, endPoint x: 333, endPoint y: 314, distance: 59.7
click at [333, 322] on div "[DATE] 08:00 - 08:00" at bounding box center [655, 364] width 880 height 85
click at [333, 322] on div "08:00 - 16:00" at bounding box center [394, 364] width 131 height 85
drag, startPoint x: 343, startPoint y: 312, endPoint x: 414, endPoint y: 328, distance: 73.3
click at [414, 328] on div "08:00 - 16:00" at bounding box center [394, 364] width 131 height 85
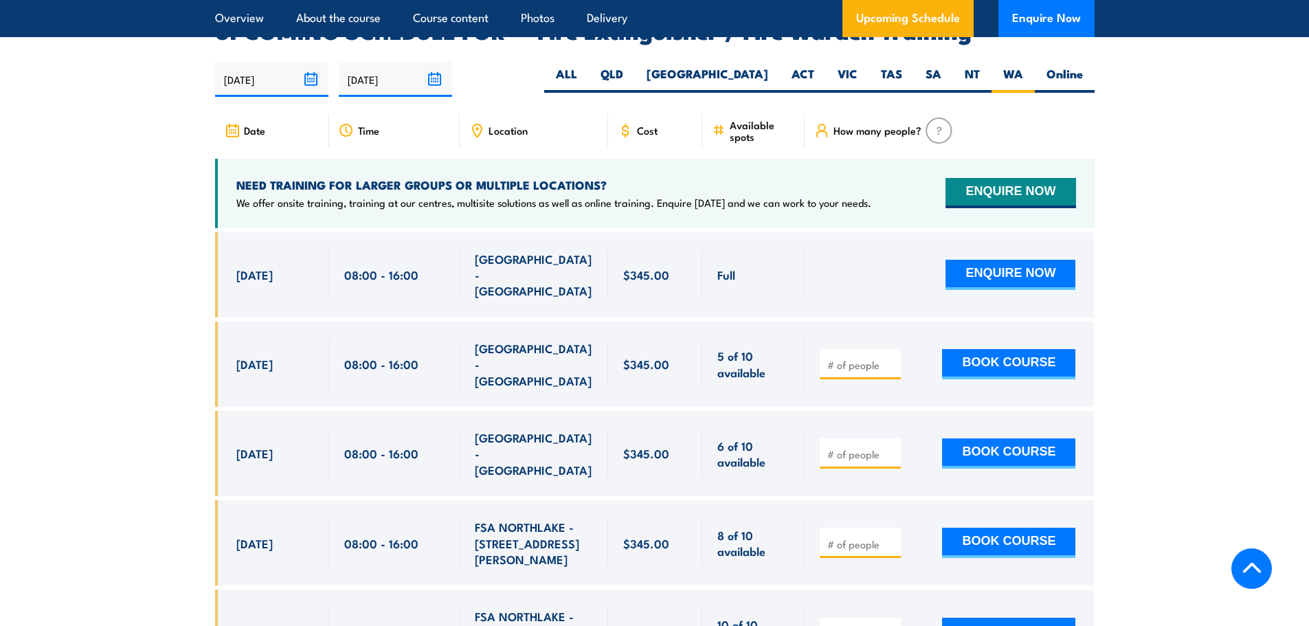
drag, startPoint x: 567, startPoint y: 317, endPoint x: 719, endPoint y: 317, distance: 152.5
click at [567, 340] on span "[GEOGRAPHIC_DATA] - [GEOGRAPHIC_DATA]" at bounding box center [534, 364] width 118 height 48
click at [841, 358] on input "number" at bounding box center [861, 365] width 69 height 14
type input "1"
click at [1006, 349] on button "BOOK COURSE" at bounding box center [1008, 364] width 133 height 30
